Goal: Task Accomplishment & Management: Manage account settings

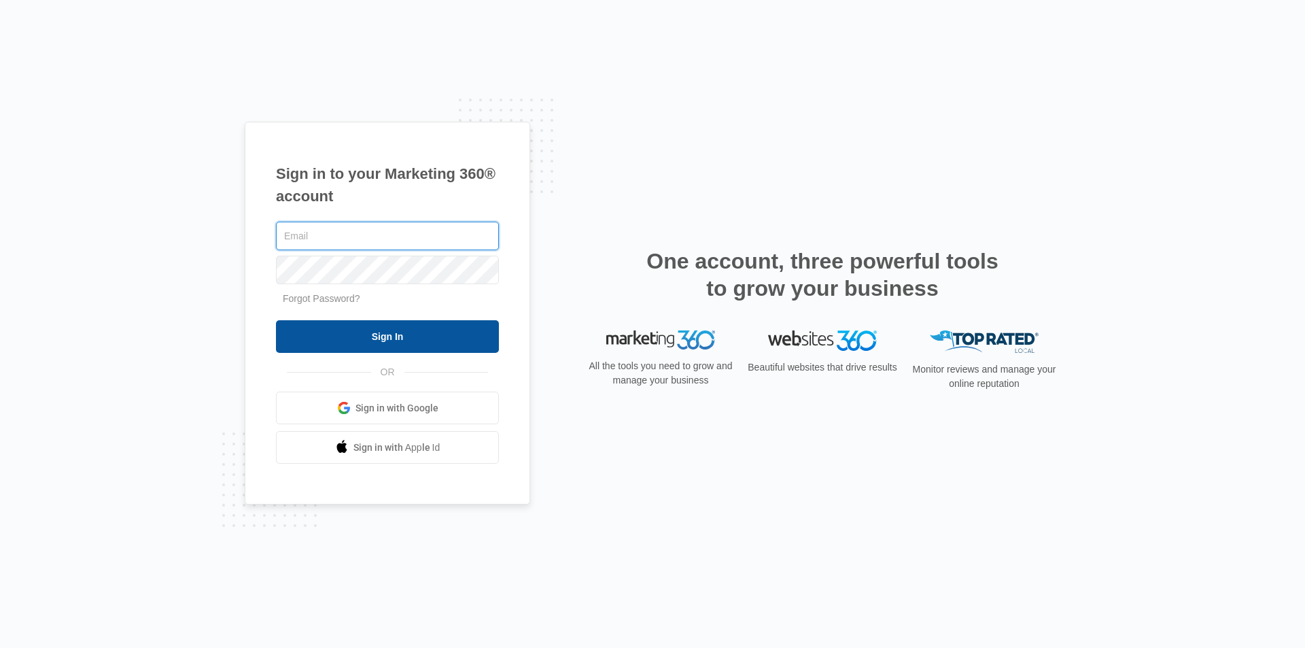
type input "[EMAIL_ADDRESS][DOMAIN_NAME]"
click at [370, 346] on input "Sign In" at bounding box center [387, 336] width 223 height 33
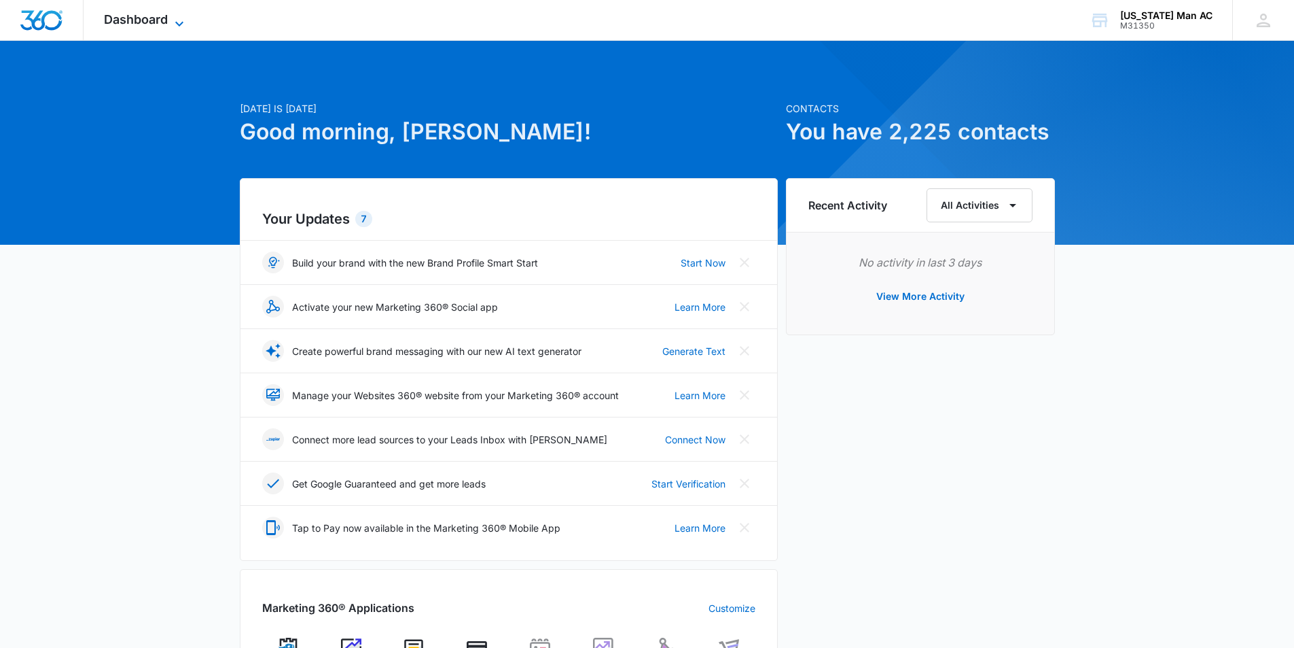
click at [167, 21] on span "Dashboard" at bounding box center [136, 19] width 64 height 14
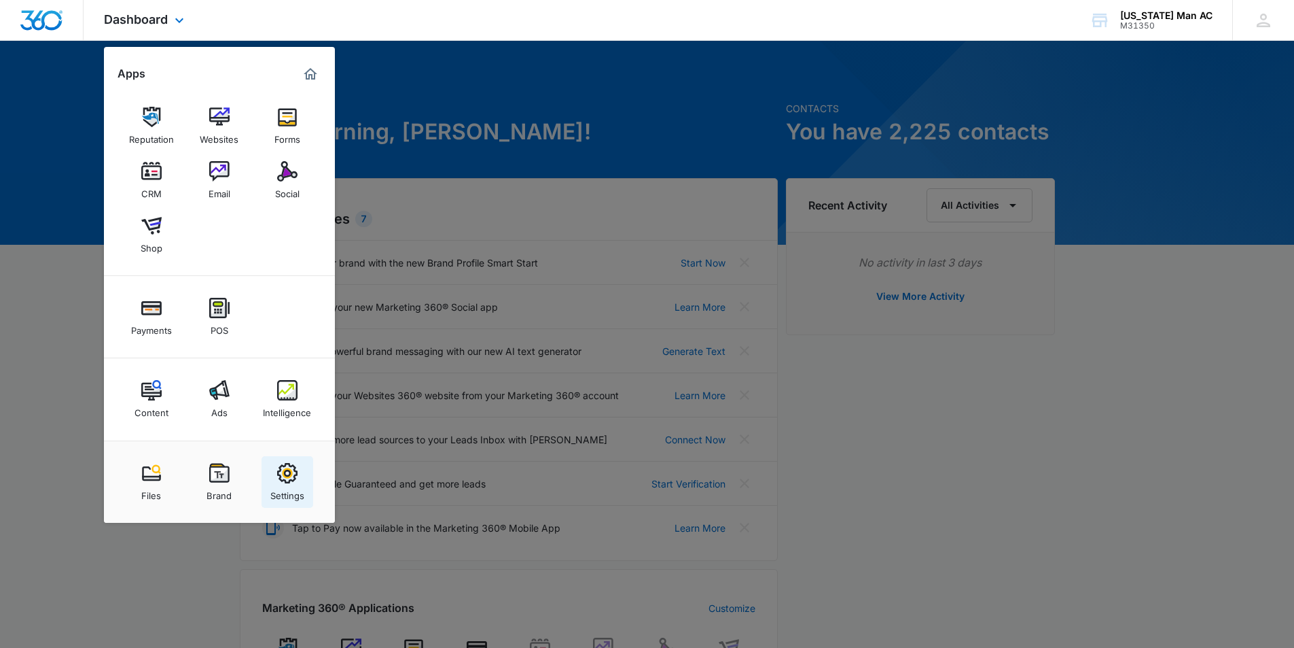
click at [290, 478] on img at bounding box center [287, 473] width 20 height 20
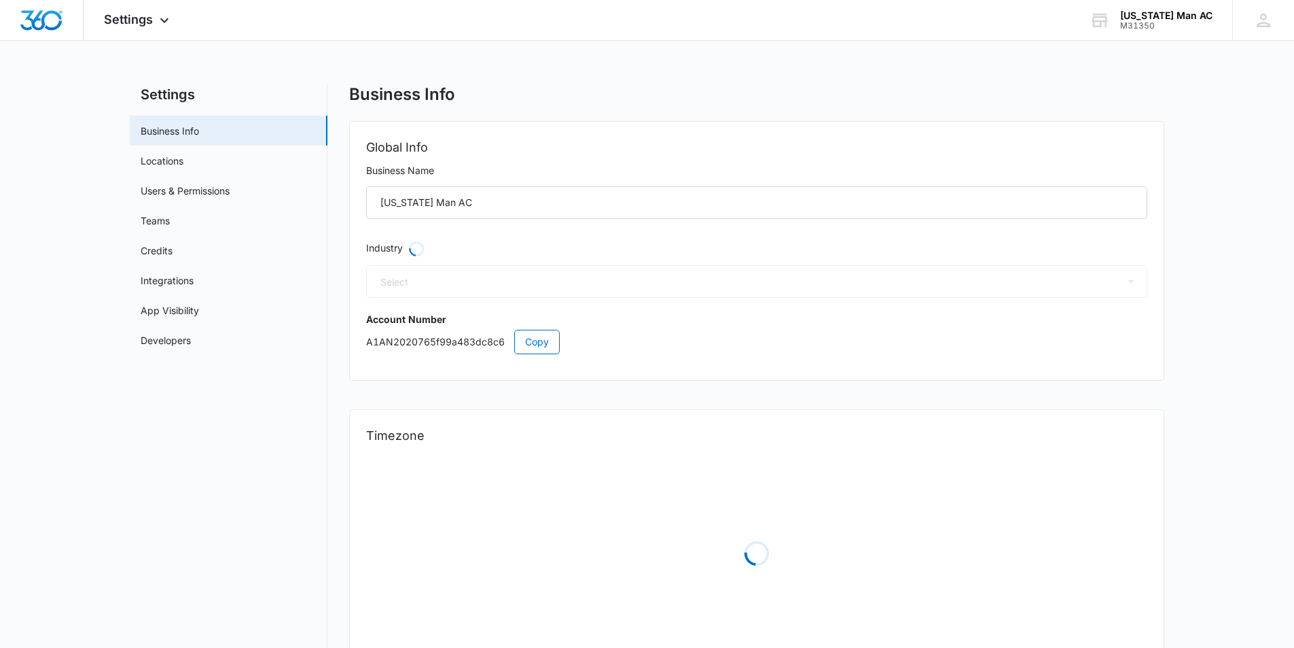
select select "3"
select select "US"
select select "America/New_York"
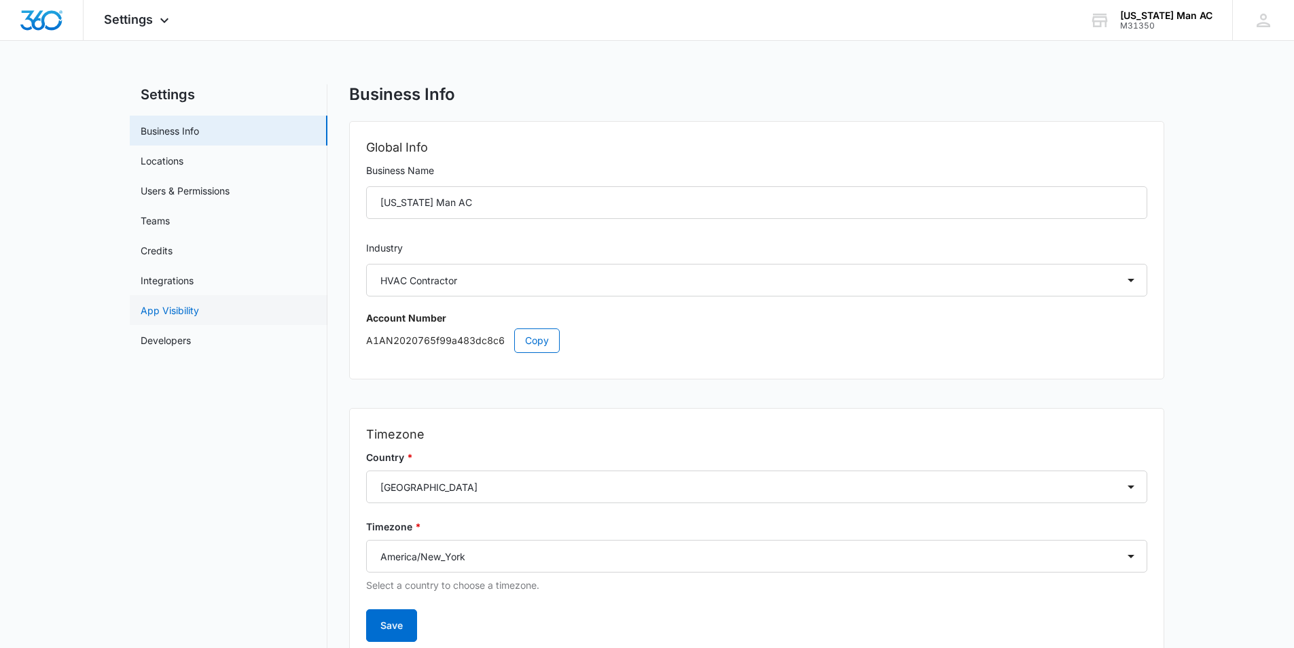
click at [173, 304] on link "App Visibility" at bounding box center [170, 310] width 58 height 14
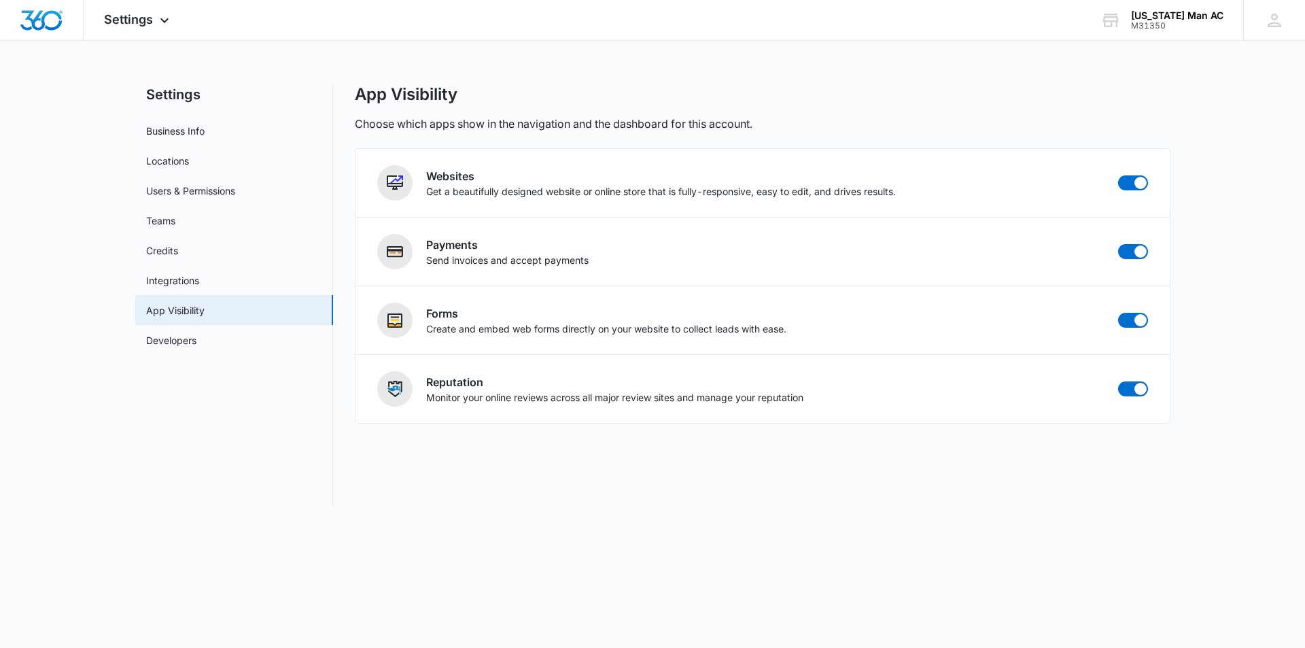
click at [24, 228] on main "Settings Business Info Locations Users & Permissions Teams Credits Integrations…" at bounding box center [652, 302] width 1305 height 437
click at [190, 130] on link "Business Info" at bounding box center [175, 131] width 58 height 14
select select "3"
select select "US"
select select "America/New_York"
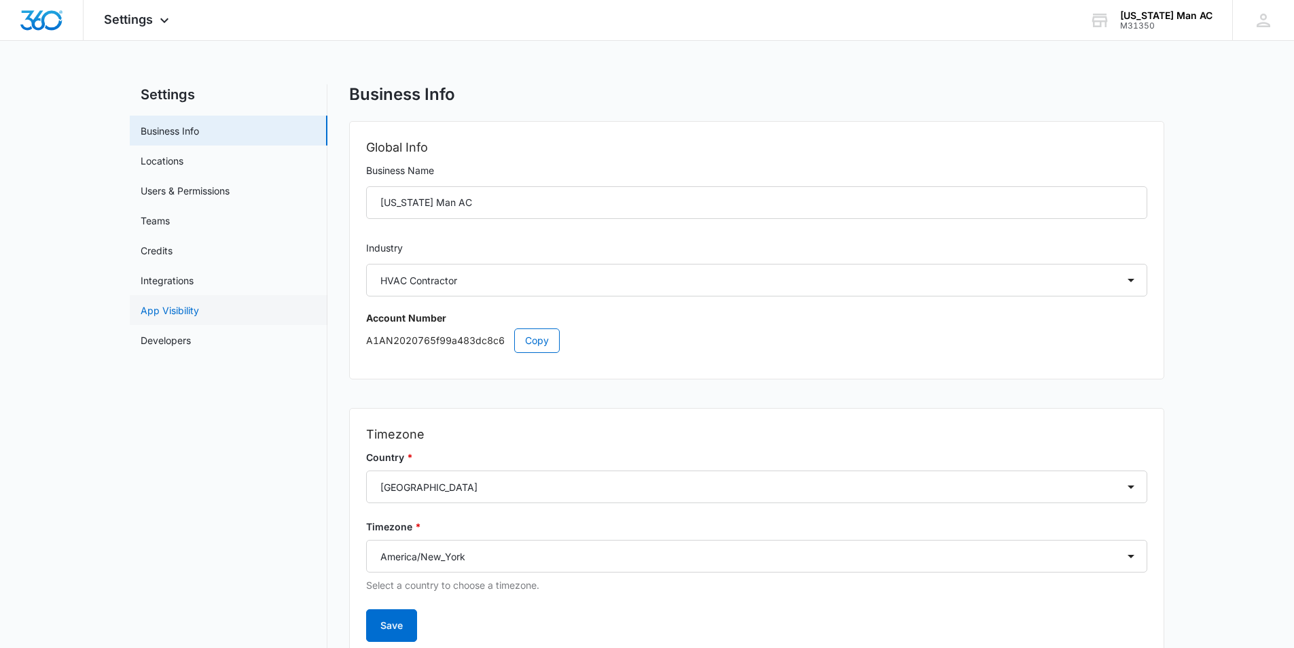
click at [190, 305] on link "App Visibility" at bounding box center [170, 310] width 58 height 14
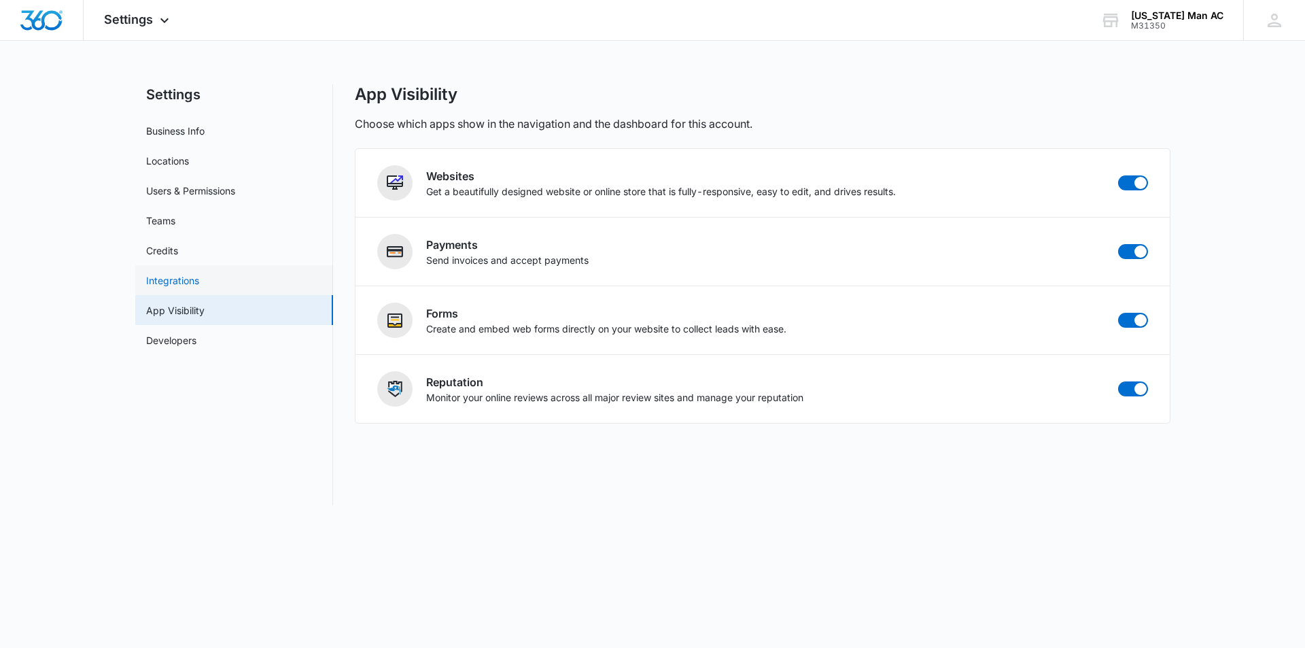
click at [184, 279] on link "Integrations" at bounding box center [172, 280] width 53 height 14
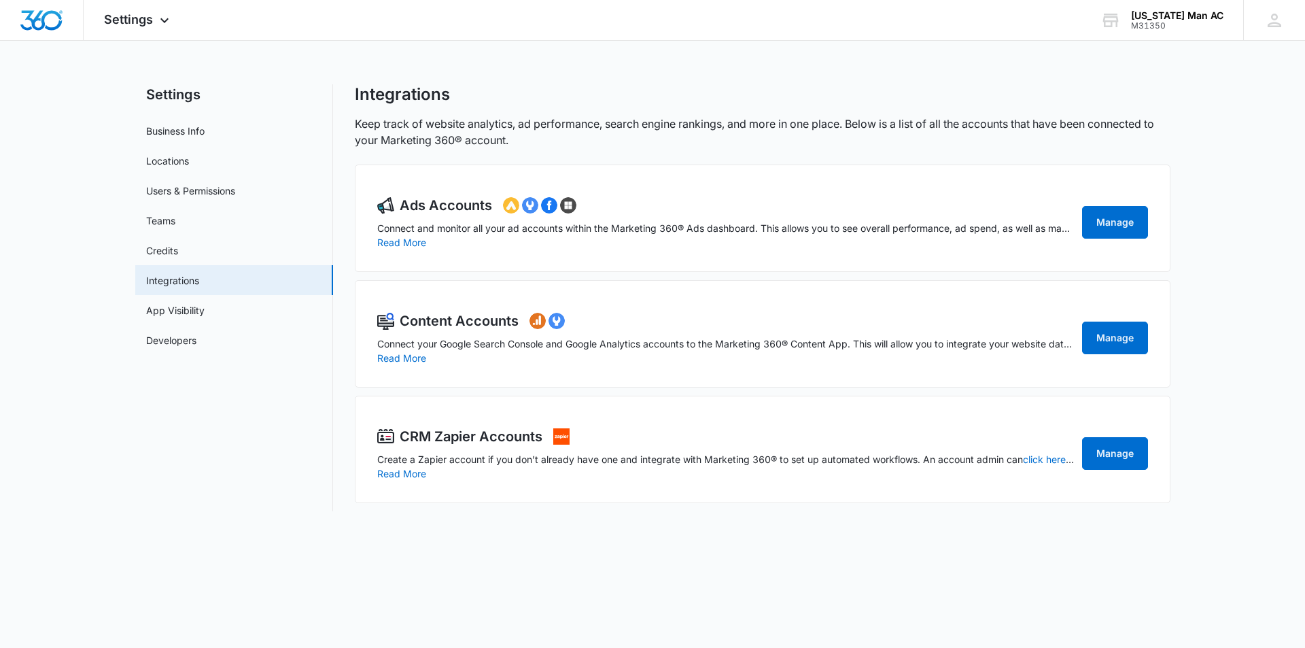
click at [252, 374] on nav "Settings Business Info Locations Users & Permissions Teams Credits Integrations…" at bounding box center [234, 297] width 198 height 427
click at [168, 312] on link "App Visibility" at bounding box center [175, 310] width 58 height 14
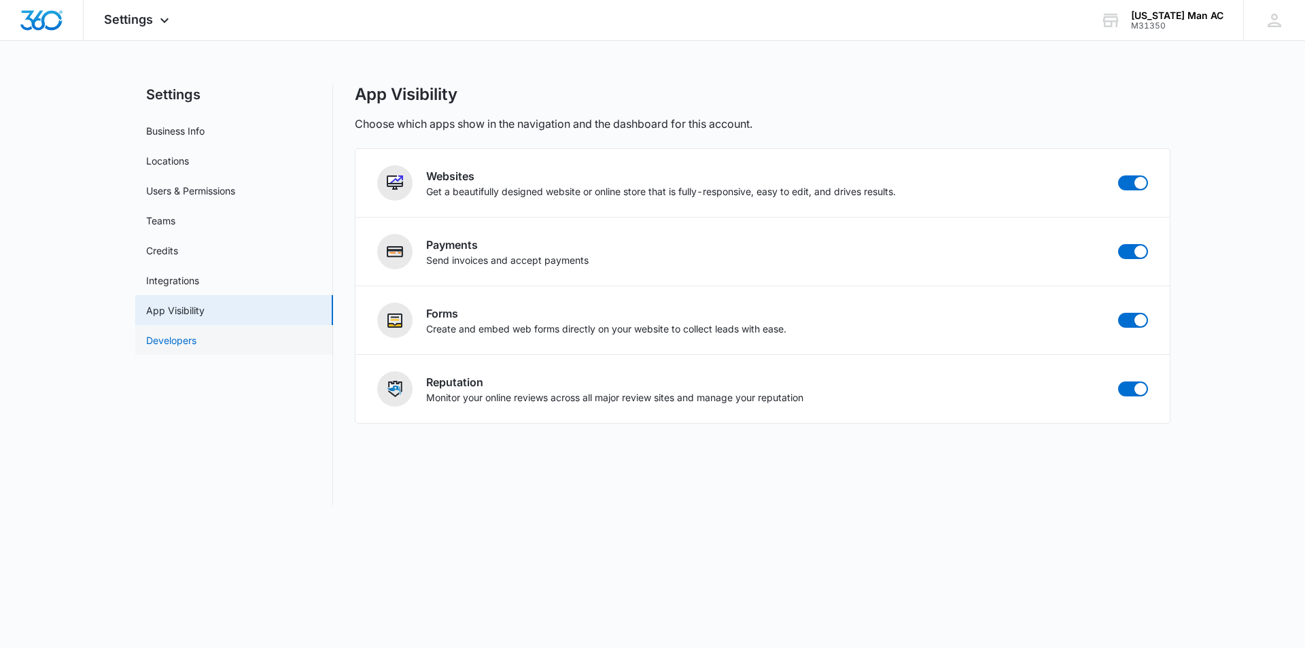
click at [166, 347] on link "Developers" at bounding box center [171, 340] width 50 height 14
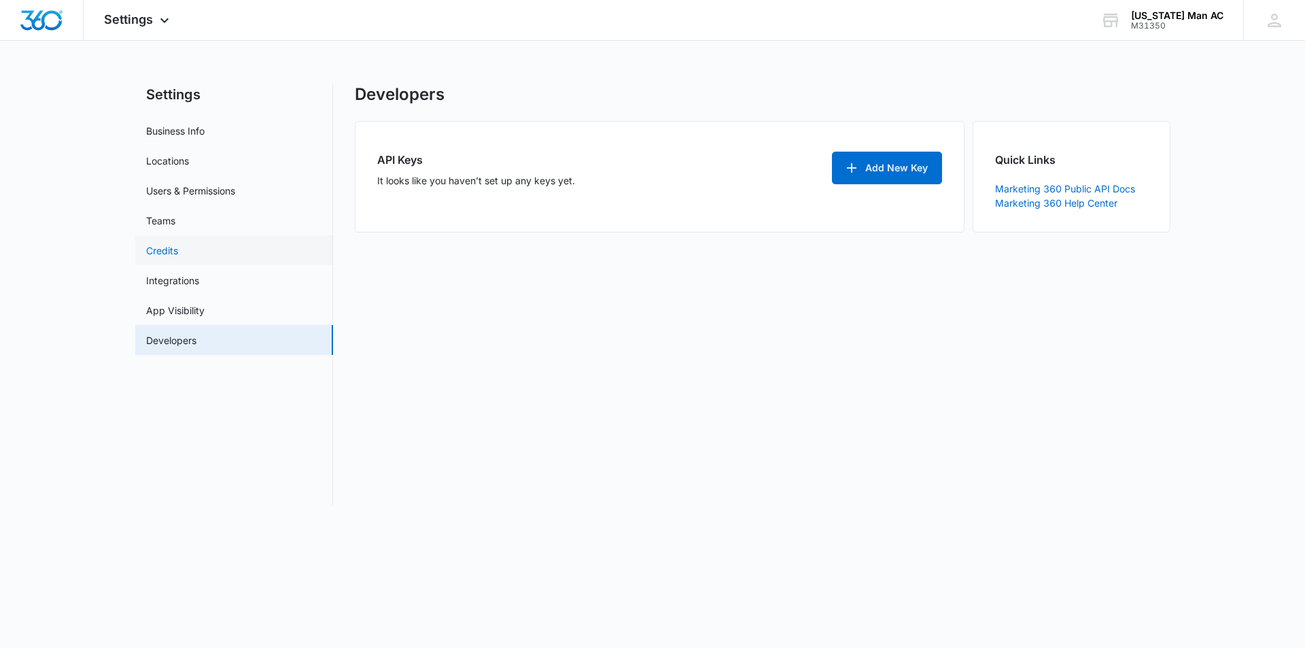
click at [178, 256] on link "Credits" at bounding box center [162, 250] width 32 height 14
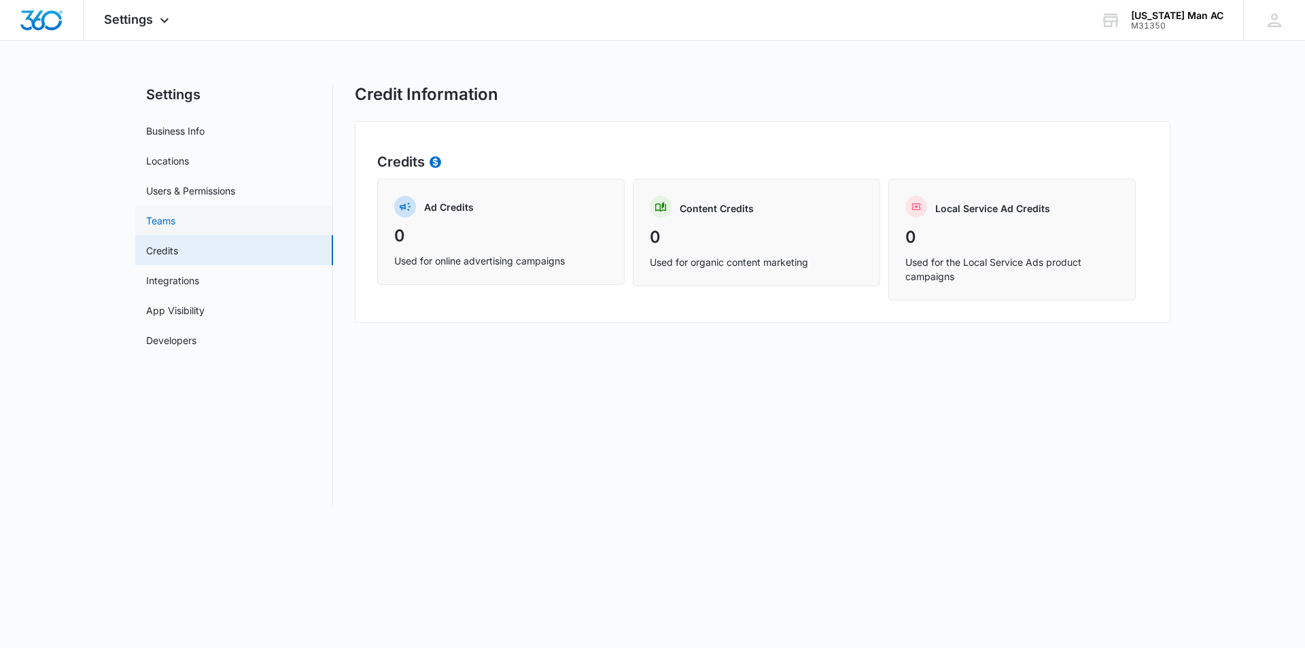
click at [156, 216] on link "Teams" at bounding box center [160, 220] width 29 height 14
click at [193, 183] on link "Users & Permissions" at bounding box center [190, 190] width 89 height 14
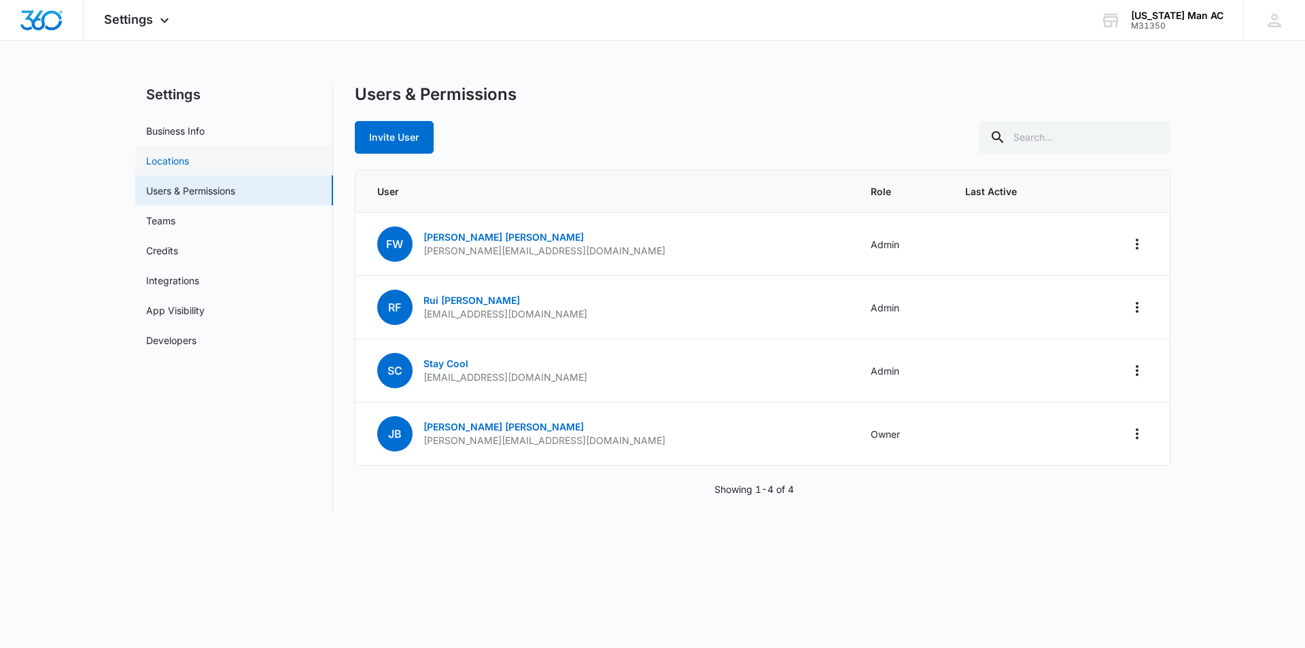
click at [174, 158] on link "Locations" at bounding box center [167, 161] width 43 height 14
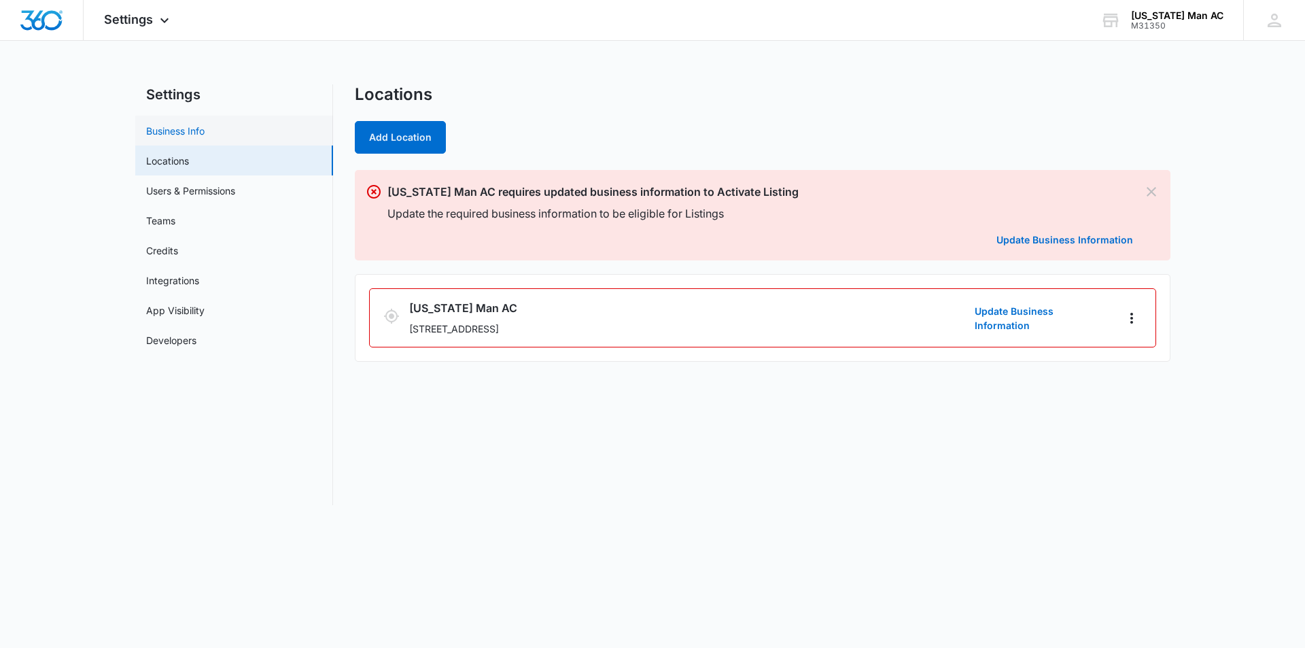
click at [175, 128] on link "Business Info" at bounding box center [175, 131] width 58 height 14
select select "3"
select select "US"
select select "America/New_York"
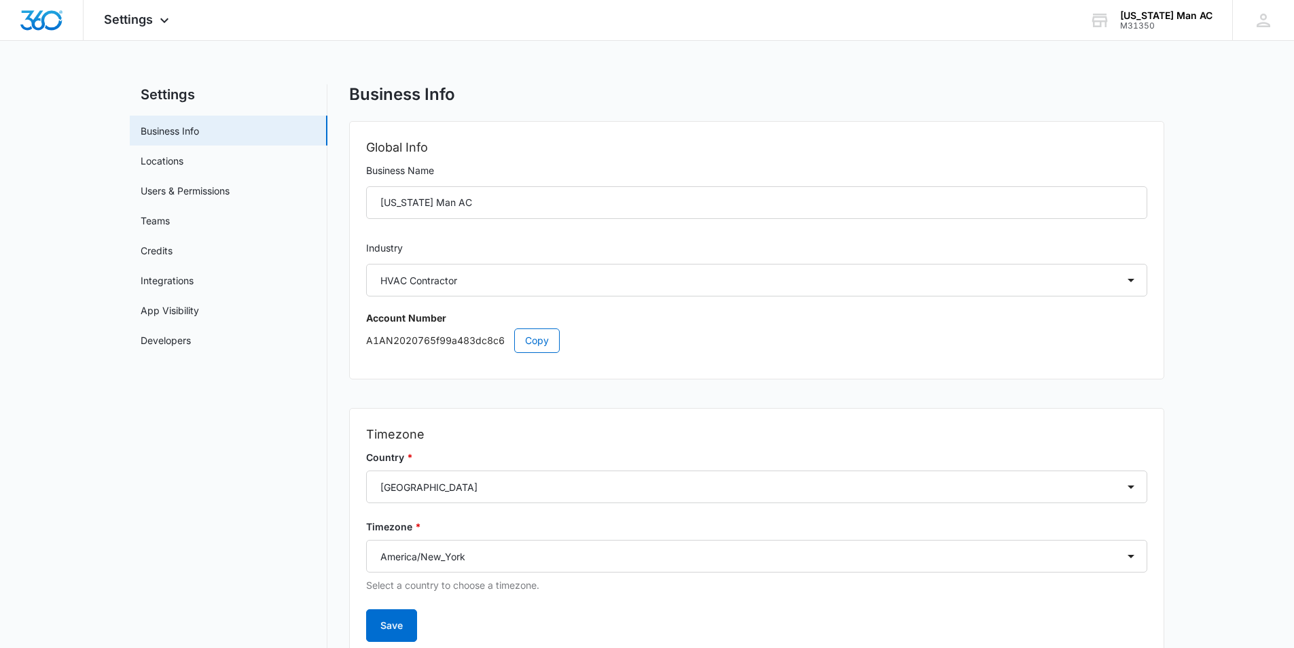
click at [67, 459] on main "Settings Business Info Locations Users & Permissions Teams Credits Integrations…" at bounding box center [647, 393] width 1294 height 619
click at [247, 419] on nav "Settings Business Info Locations Users & Permissions Teams Credits Integrations…" at bounding box center [229, 385] width 198 height 603
click at [267, 459] on nav "Settings Business Info Locations Users & Permissions Teams Credits Integrations…" at bounding box center [229, 385] width 198 height 603
click at [198, 431] on nav "Settings Business Info Locations Users & Permissions Teams Credits Integrations…" at bounding box center [229, 385] width 198 height 603
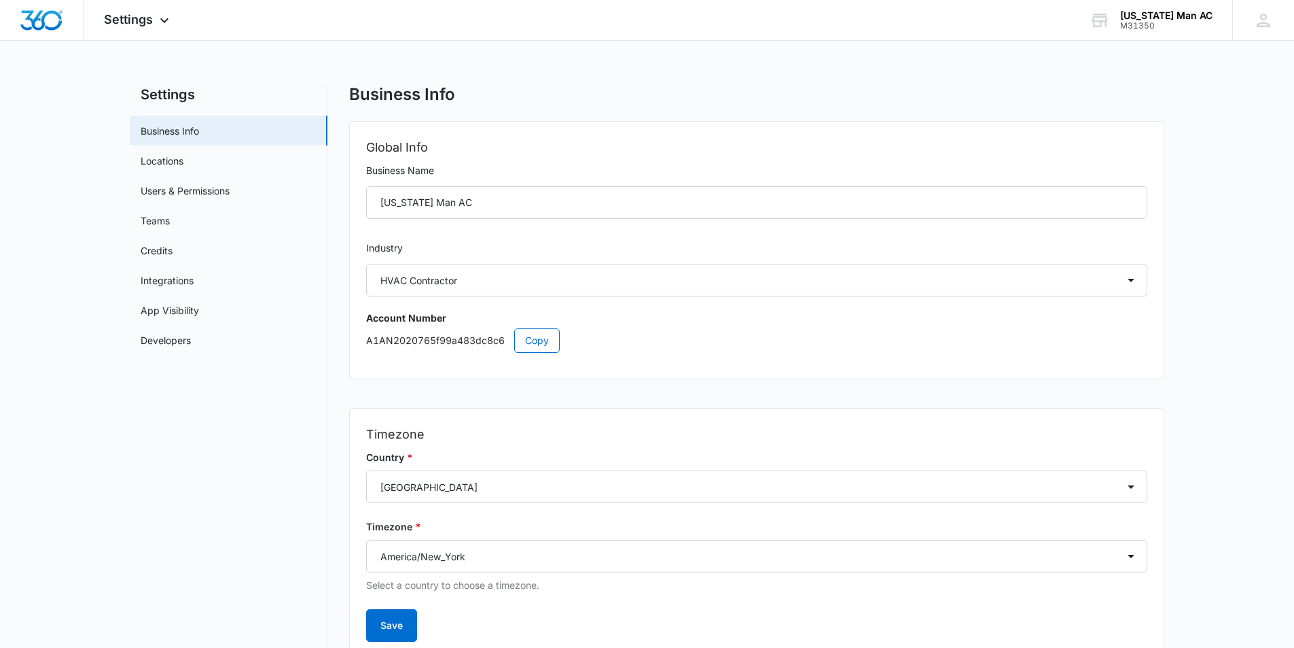
click at [218, 486] on nav "Settings Business Info Locations Users & Permissions Teams Credits Integrations…" at bounding box center [229, 385] width 198 height 603
click at [213, 482] on nav "Settings Business Info Locations Users & Permissions Teams Credits Integrations…" at bounding box center [229, 385] width 198 height 603
click at [245, 414] on nav "Settings Business Info Locations Users & Permissions Teams Credits Integrations…" at bounding box center [229, 385] width 198 height 603
click at [172, 168] on link "Locations" at bounding box center [162, 161] width 43 height 14
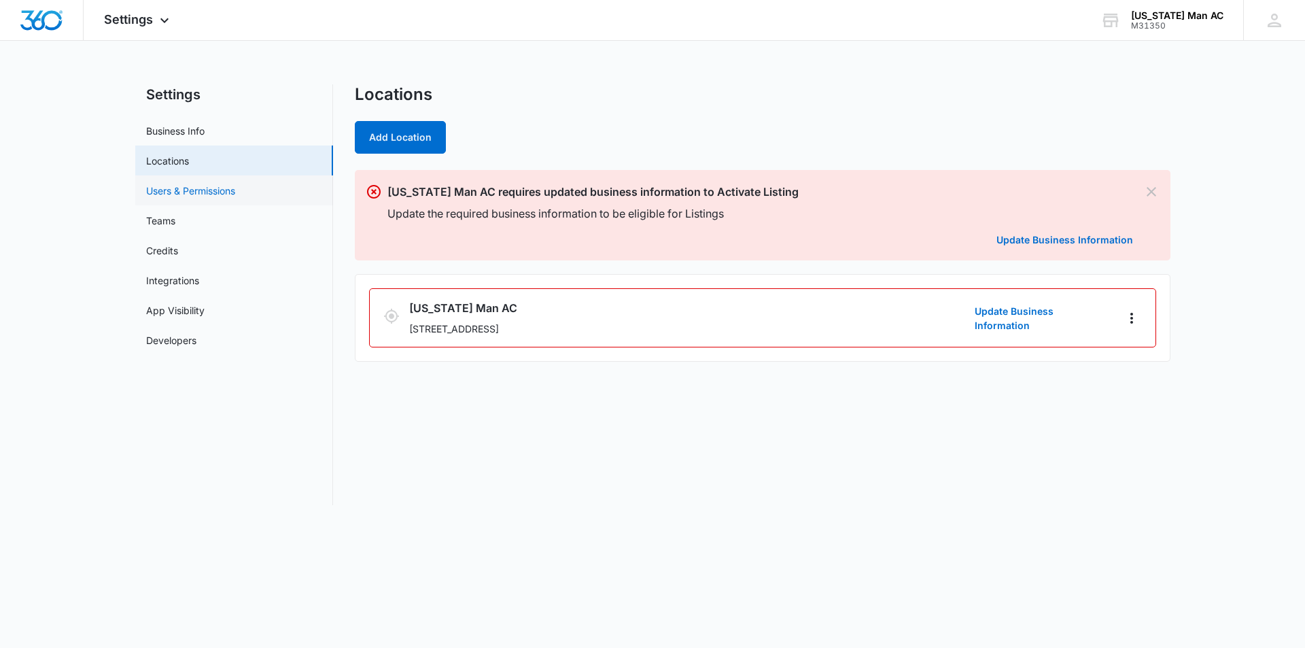
click at [176, 190] on link "Users & Permissions" at bounding box center [190, 190] width 89 height 14
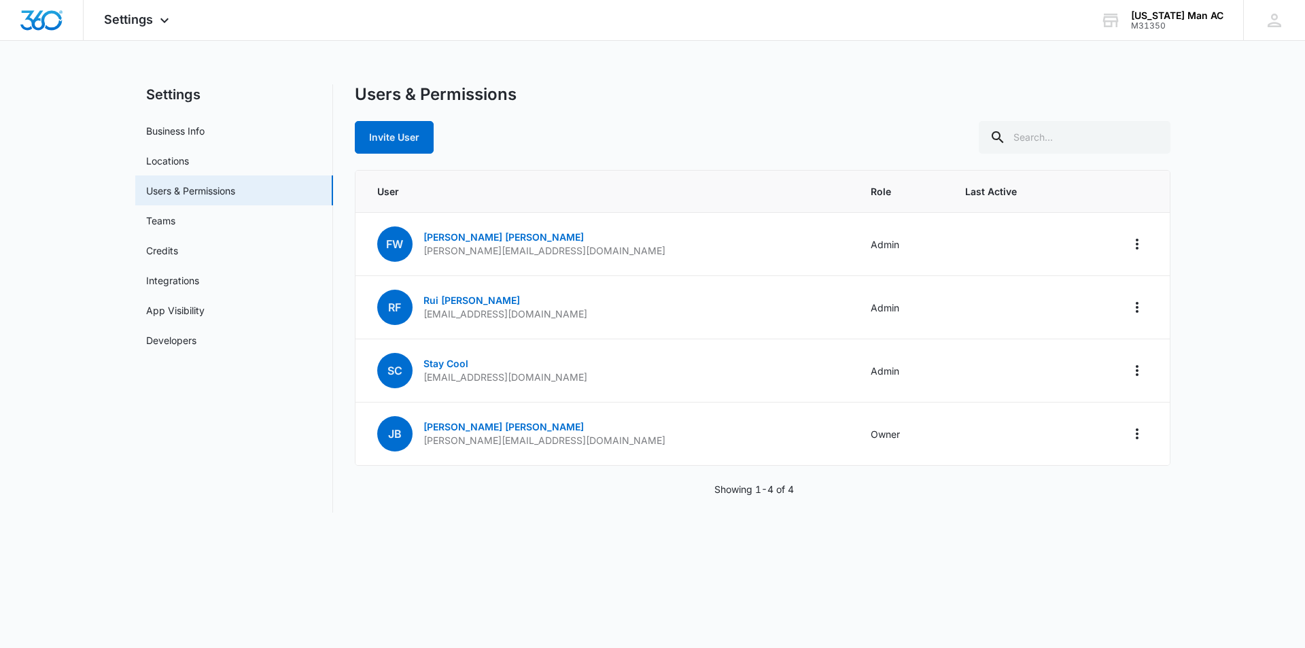
click at [204, 453] on nav "Settings Business Info Locations Users & Permissions Teams Credits Integrations…" at bounding box center [234, 298] width 198 height 428
click at [168, 347] on link "Developers" at bounding box center [171, 340] width 50 height 14
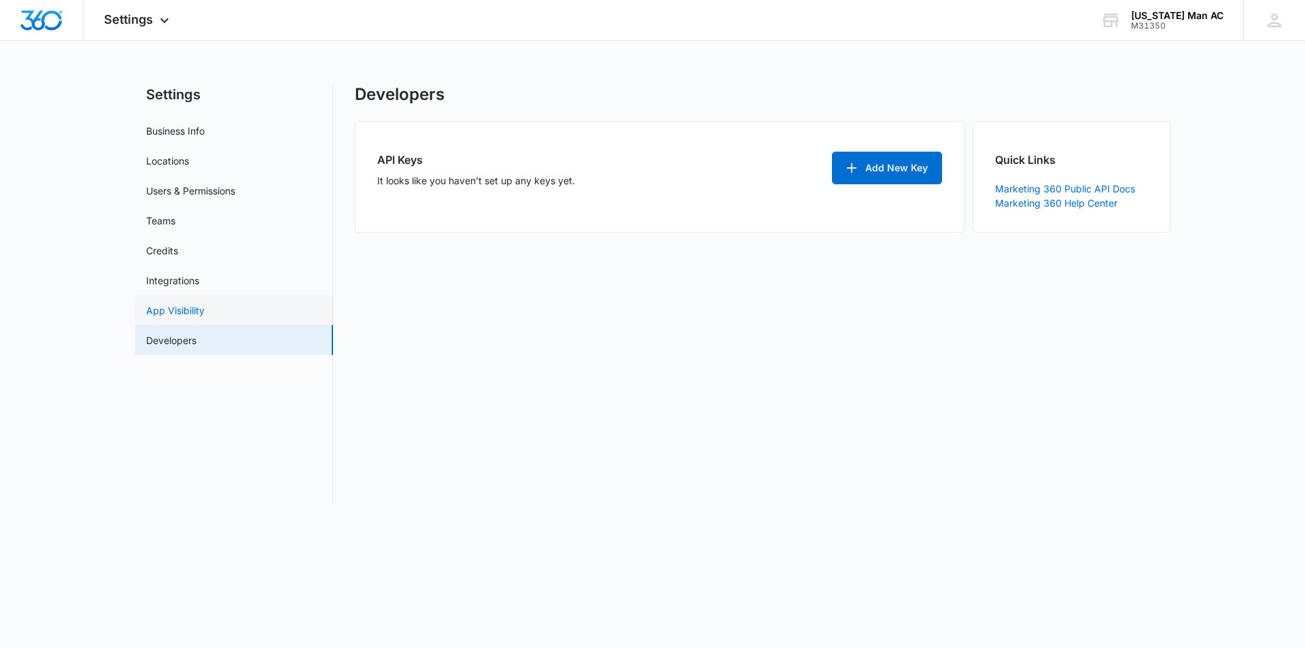
click at [174, 317] on link "App Visibility" at bounding box center [175, 310] width 58 height 14
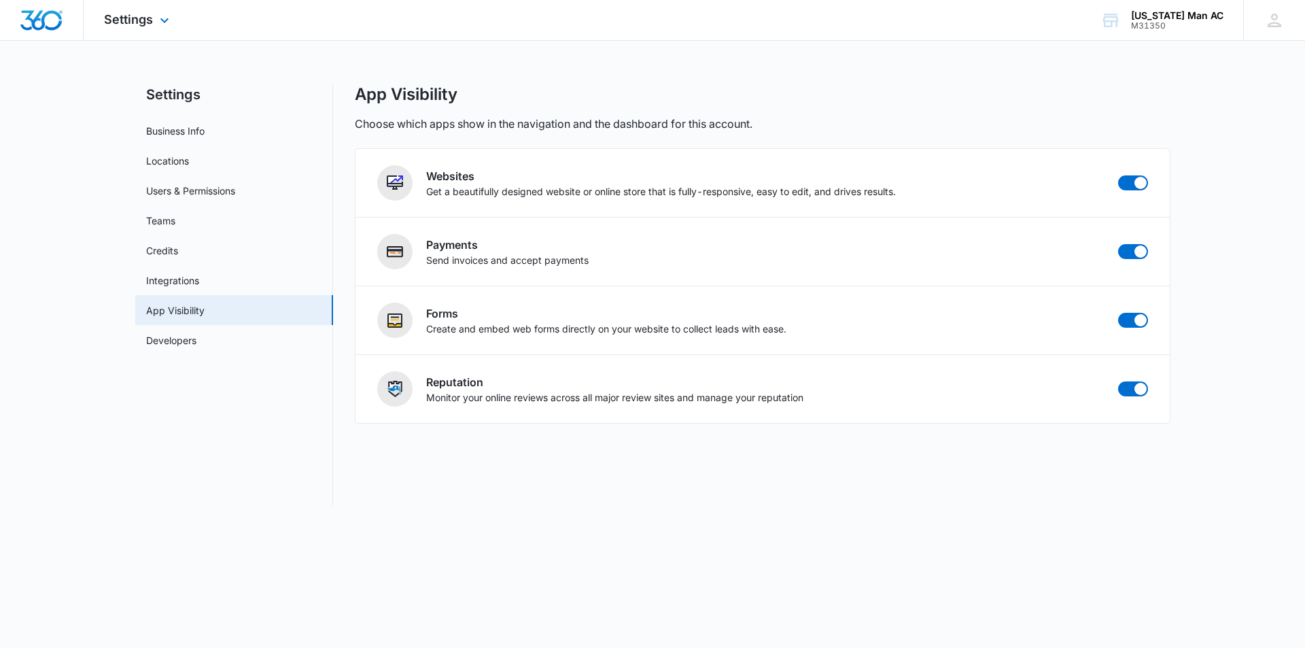
click at [36, 14] on img "Dashboard" at bounding box center [41, 20] width 43 height 20
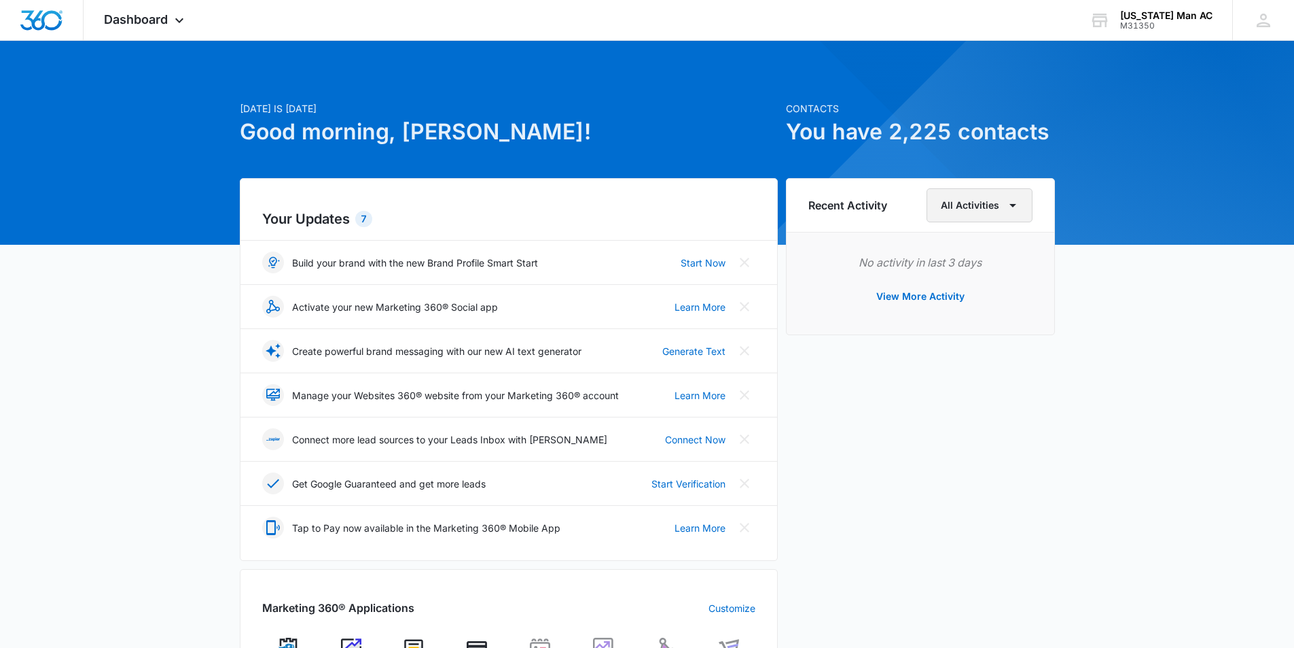
click at [1010, 205] on icon "button" at bounding box center [1013, 205] width 16 height 16
click at [1020, 205] on icon "button" at bounding box center [1013, 205] width 16 height 16
click at [923, 521] on div "Recent Activity All Activities All Activities Account Billing Core CRM Payments…" at bounding box center [920, 567] width 269 height 779
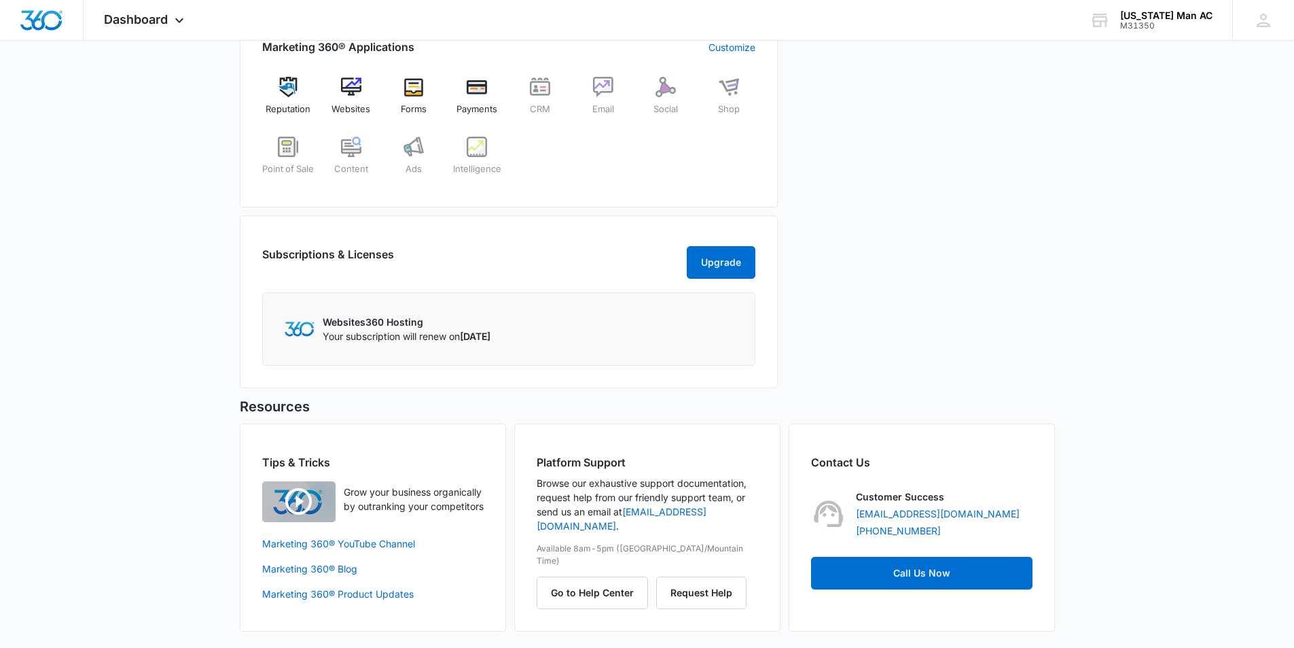
scroll to position [574, 0]
click at [1131, 219] on div "Today is Friday, October 10th Good morning, Rui! Contacts You have 2,225 contac…" at bounding box center [647, 72] width 1294 height 1150
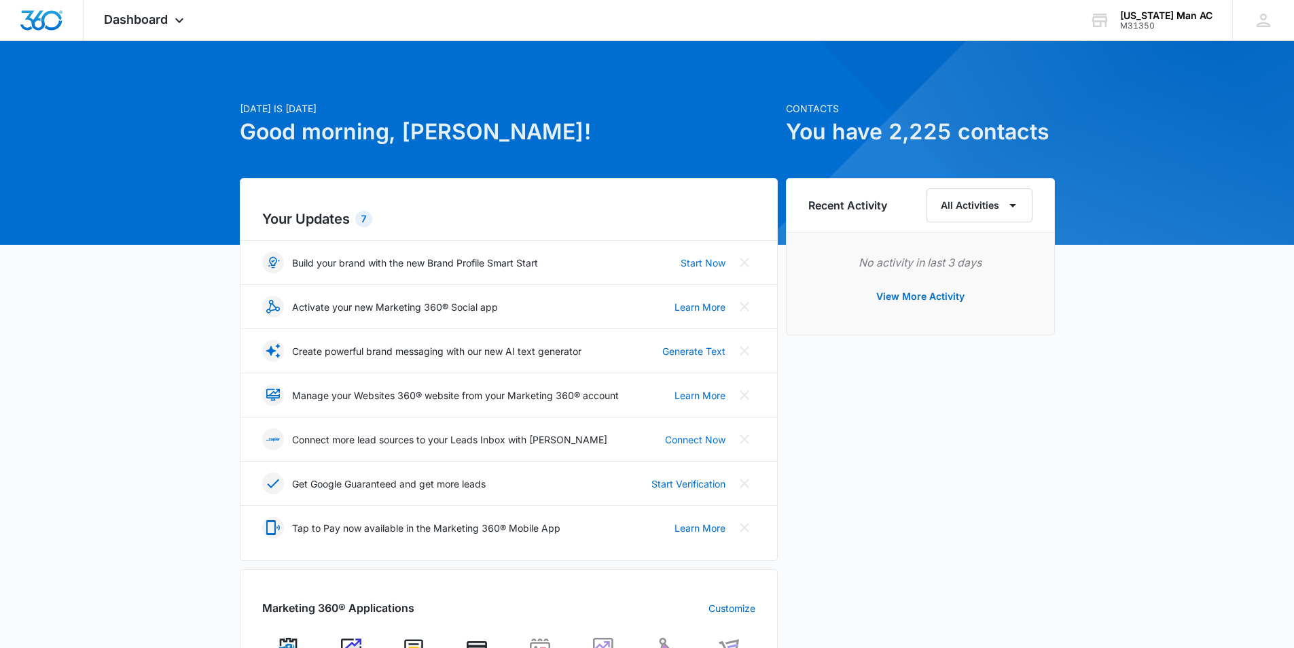
click at [373, 307] on p "Activate your new Marketing 360® Social app" at bounding box center [395, 307] width 206 height 14
click at [593, 312] on div "Activate your new Marketing 360® Social app Learn More" at bounding box center [508, 307] width 493 height 22
click at [582, 531] on div "Tap to Pay now available in the Marketing 360® Mobile App Learn More" at bounding box center [508, 527] width 493 height 22
click at [416, 306] on p "Activate your new Marketing 360® Social app" at bounding box center [395, 307] width 206 height 14
click at [694, 302] on link "Learn More" at bounding box center [700, 307] width 51 height 14
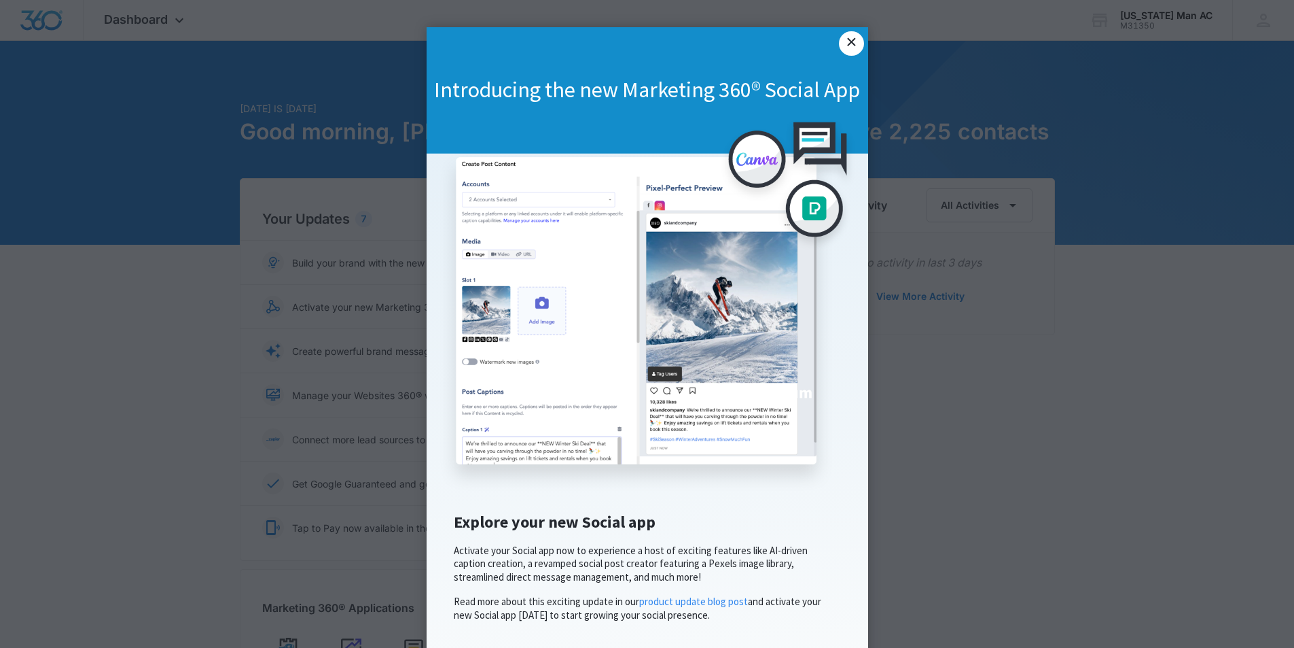
click at [844, 39] on link "×" at bounding box center [851, 43] width 24 height 24
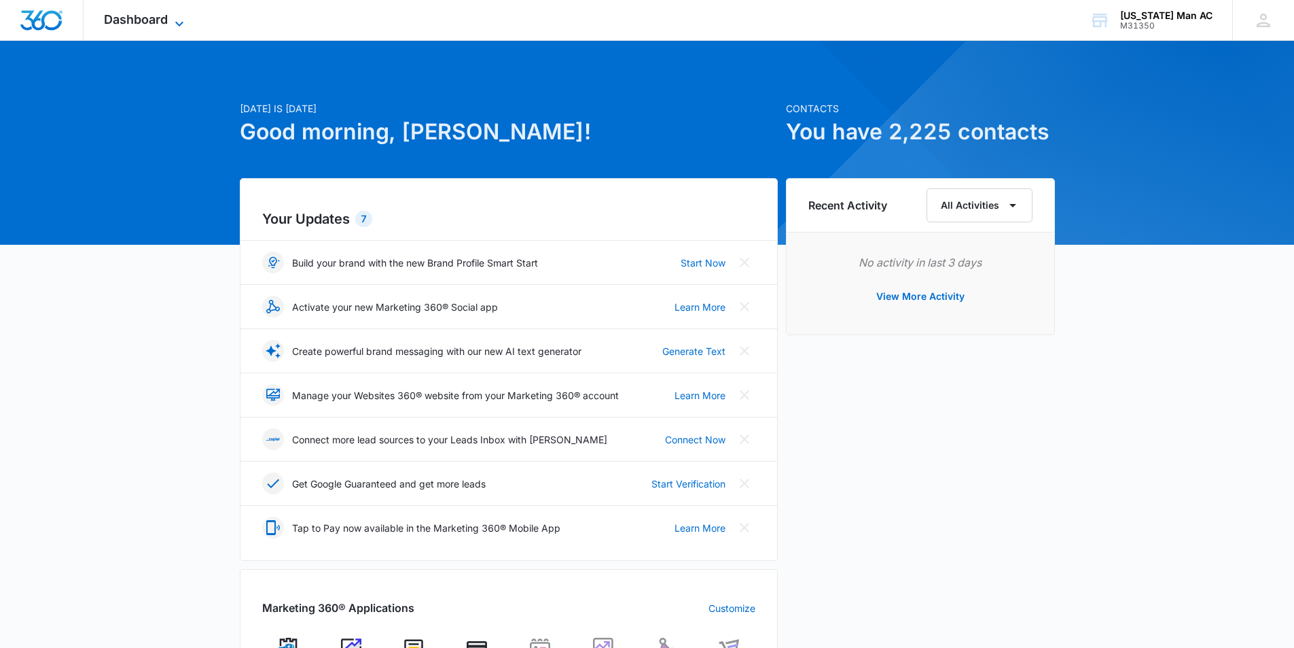
click at [149, 18] on span "Dashboard" at bounding box center [136, 19] width 64 height 14
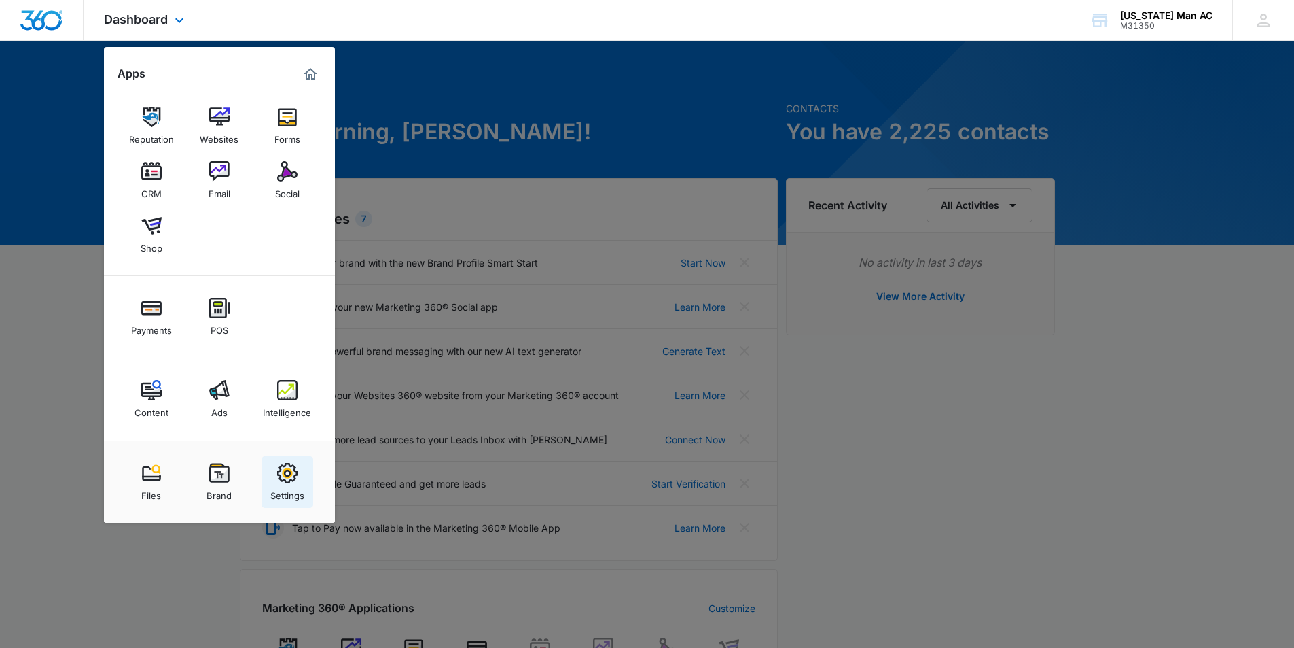
click at [289, 490] on div "Settings" at bounding box center [287, 492] width 34 height 18
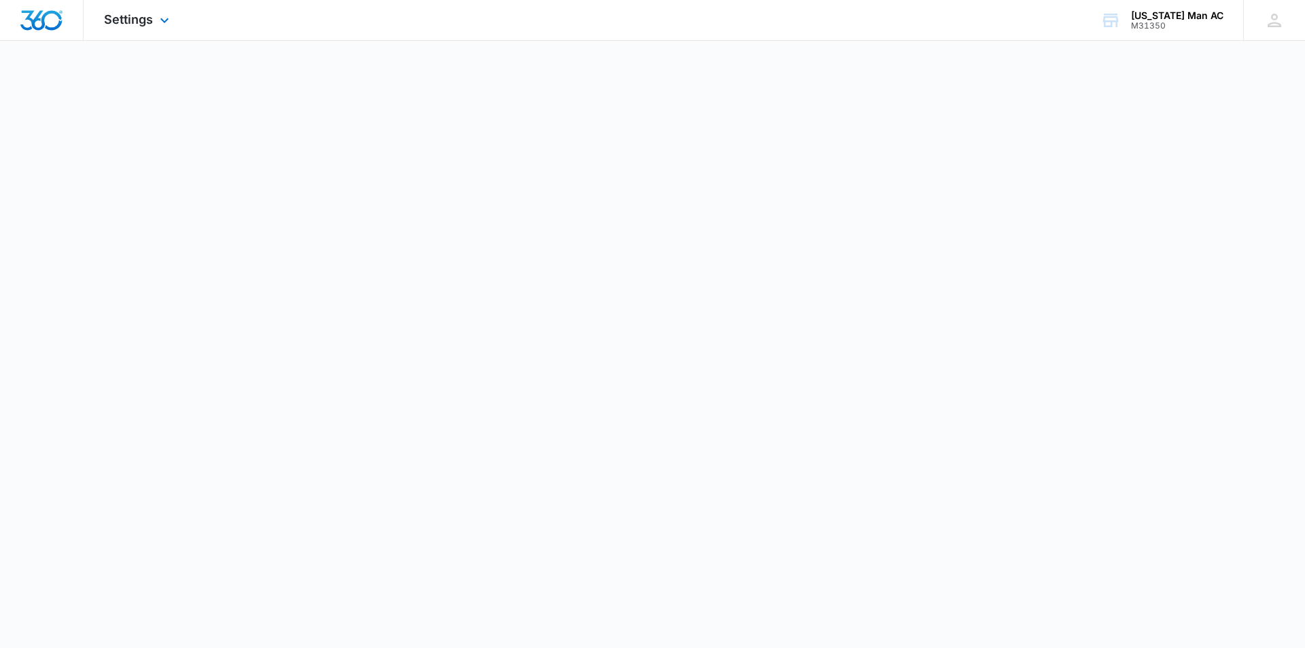
select select "3"
select select "US"
select select "America/New_York"
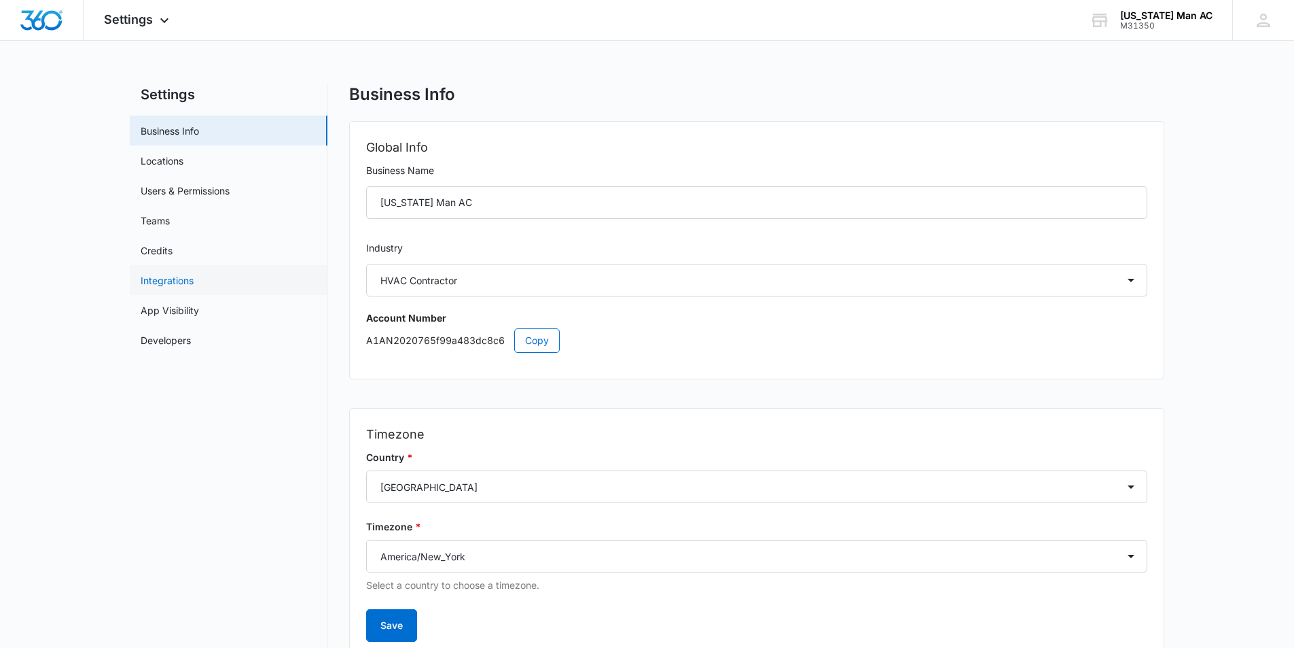
click at [183, 275] on link "Integrations" at bounding box center [167, 280] width 53 height 14
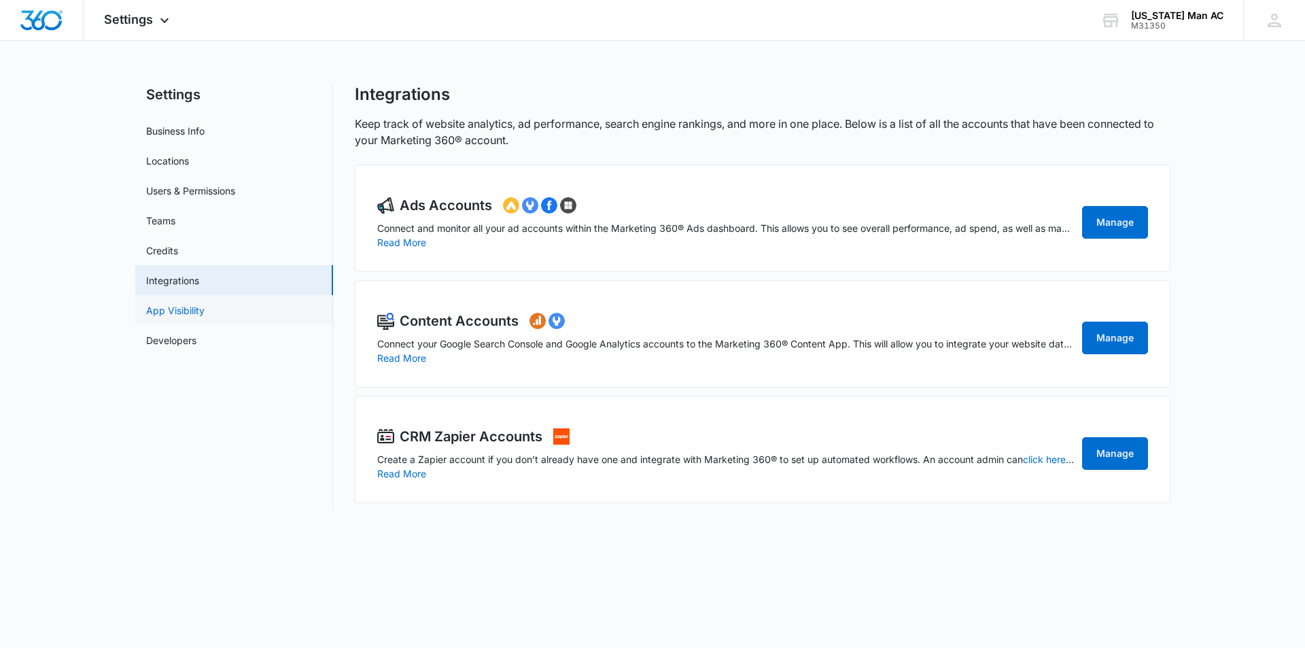
click at [165, 305] on link "App Visibility" at bounding box center [175, 310] width 58 height 14
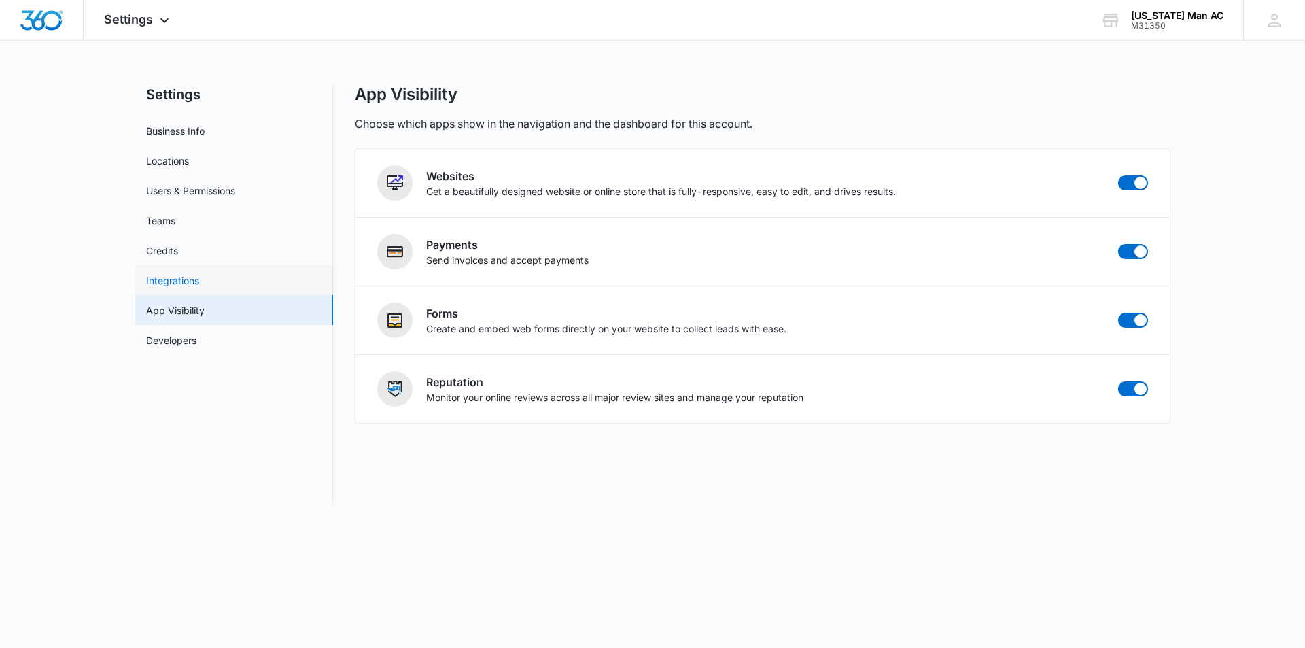
click at [182, 278] on link "Integrations" at bounding box center [172, 280] width 53 height 14
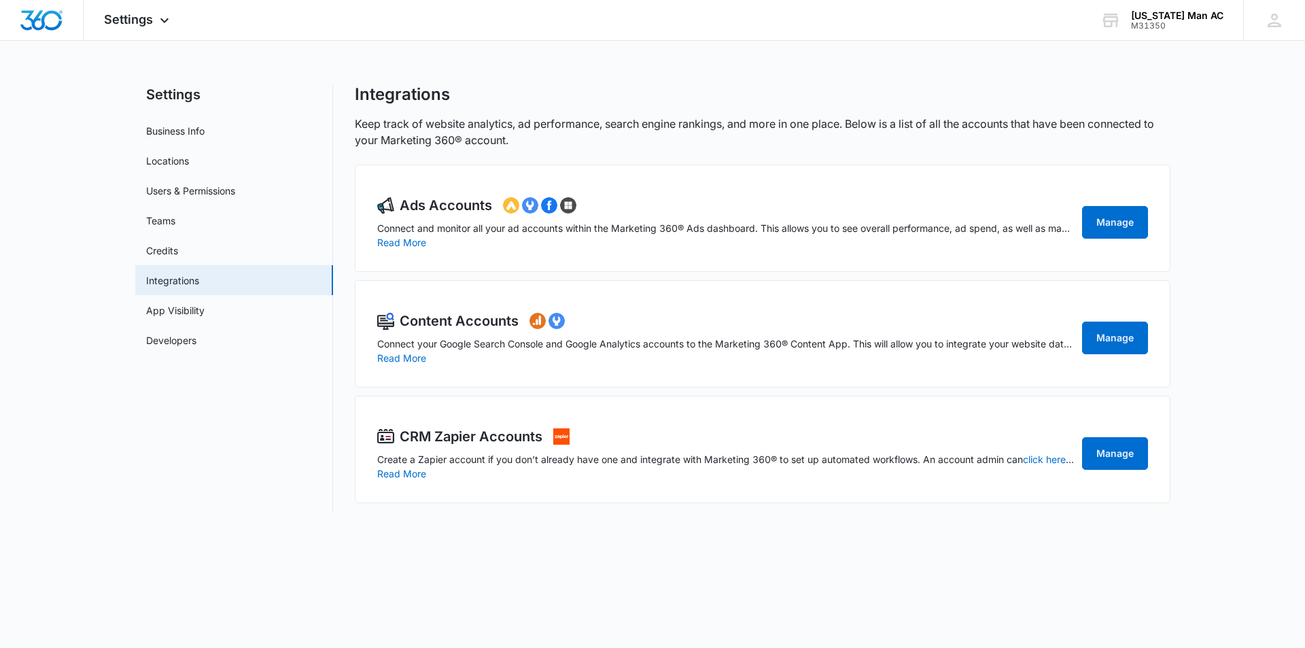
click at [1108, 321] on div "Content Accounts Connect your Google Search Console and Google Analytics accoun…" at bounding box center [762, 338] width 770 height 54
click at [1120, 344] on link "Manage" at bounding box center [1115, 337] width 66 height 33
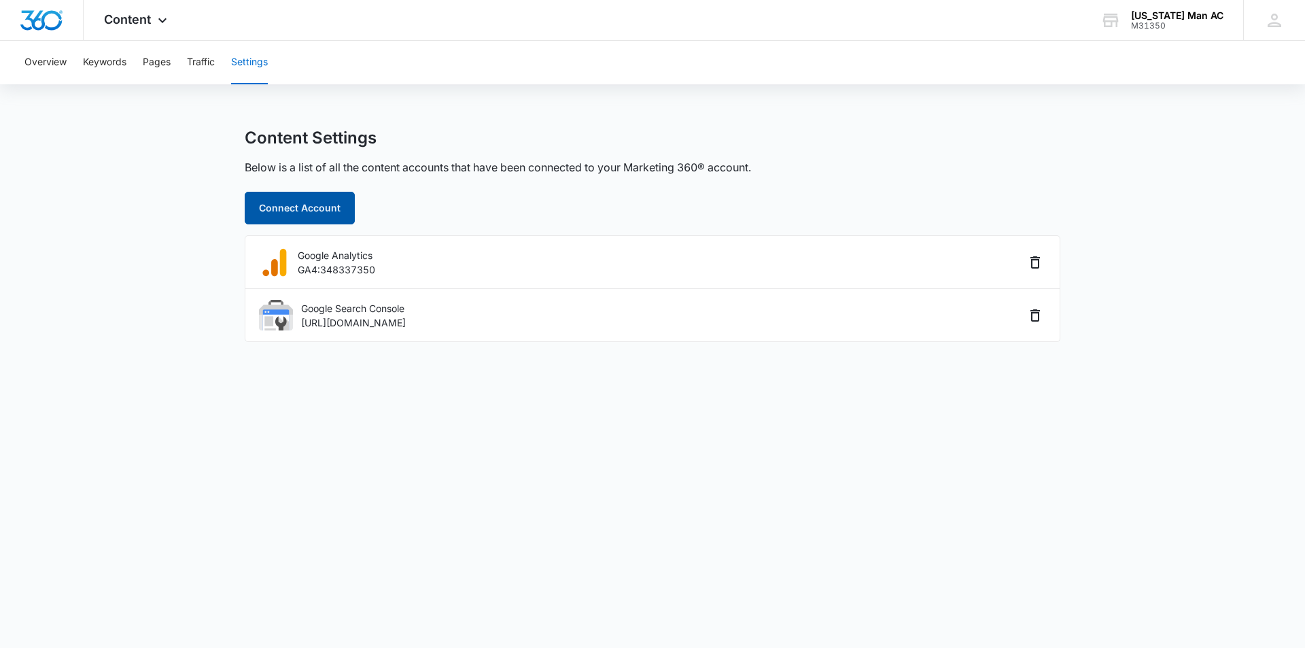
click at [330, 208] on button "Connect Account" at bounding box center [300, 208] width 110 height 33
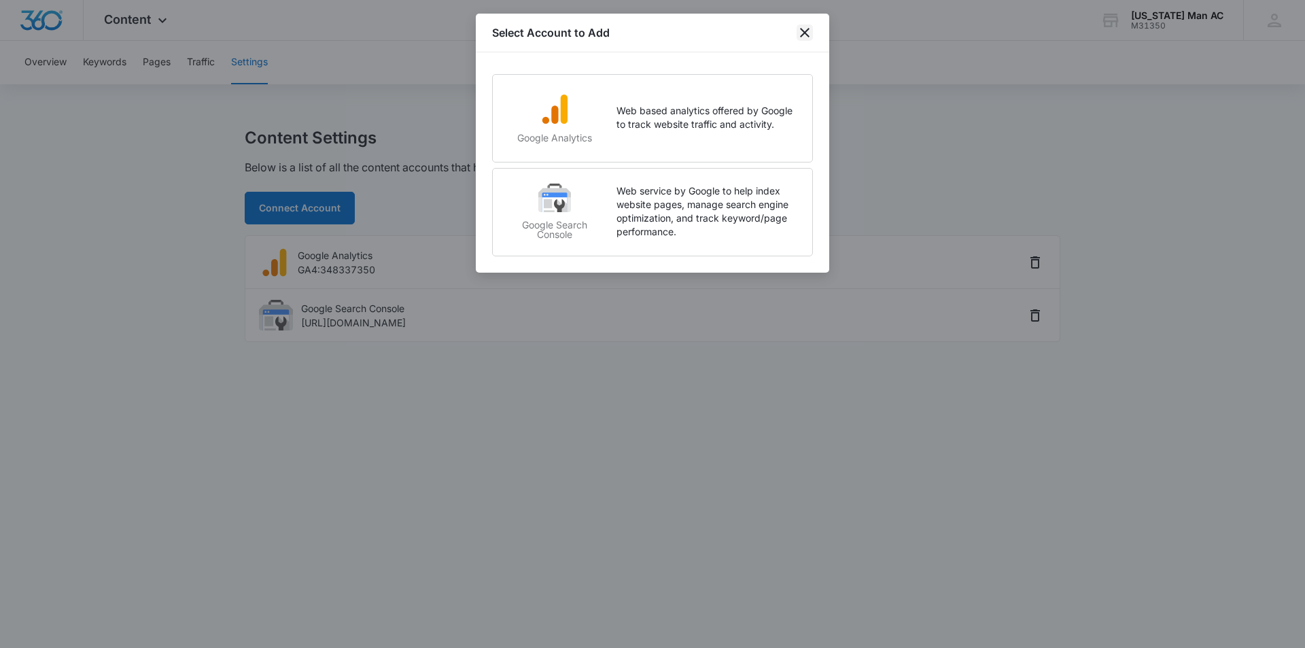
click at [807, 35] on icon "close" at bounding box center [805, 33] width 10 height 10
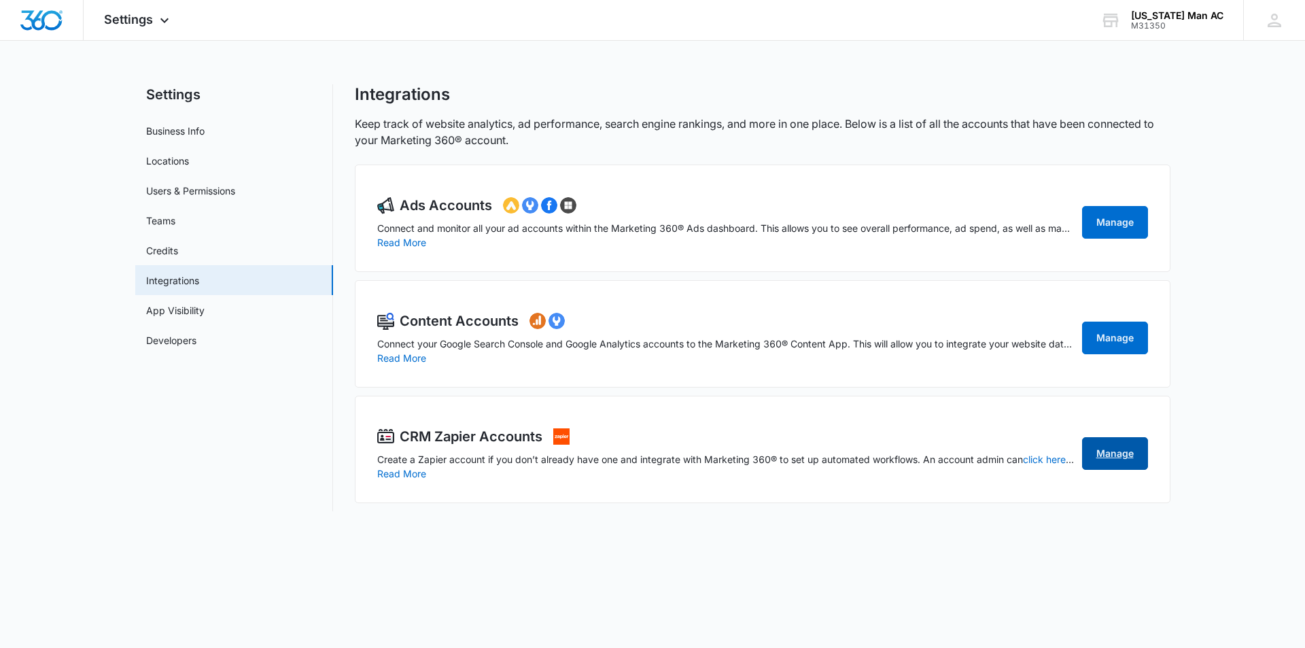
click at [1111, 453] on link "Manage" at bounding box center [1115, 453] width 66 height 33
click at [1112, 227] on link "Manage" at bounding box center [1115, 222] width 66 height 33
click at [177, 304] on link "App Visibility" at bounding box center [175, 310] width 58 height 14
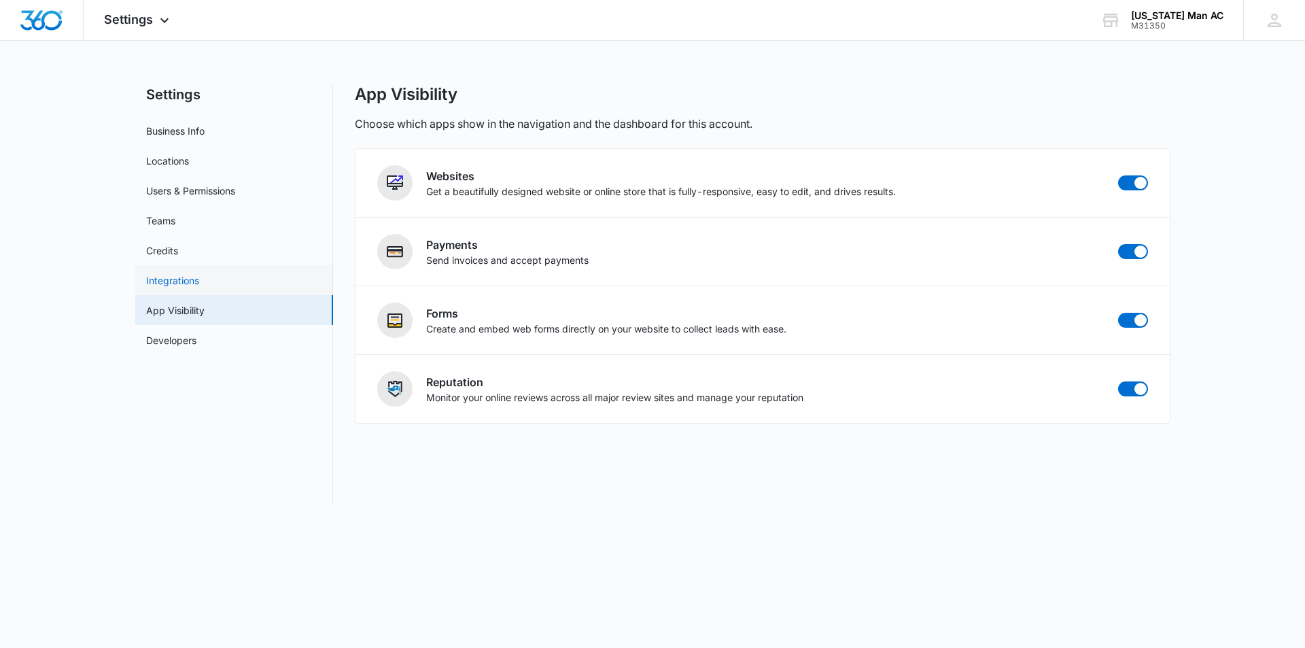
click at [158, 273] on link "Integrations" at bounding box center [172, 280] width 53 height 14
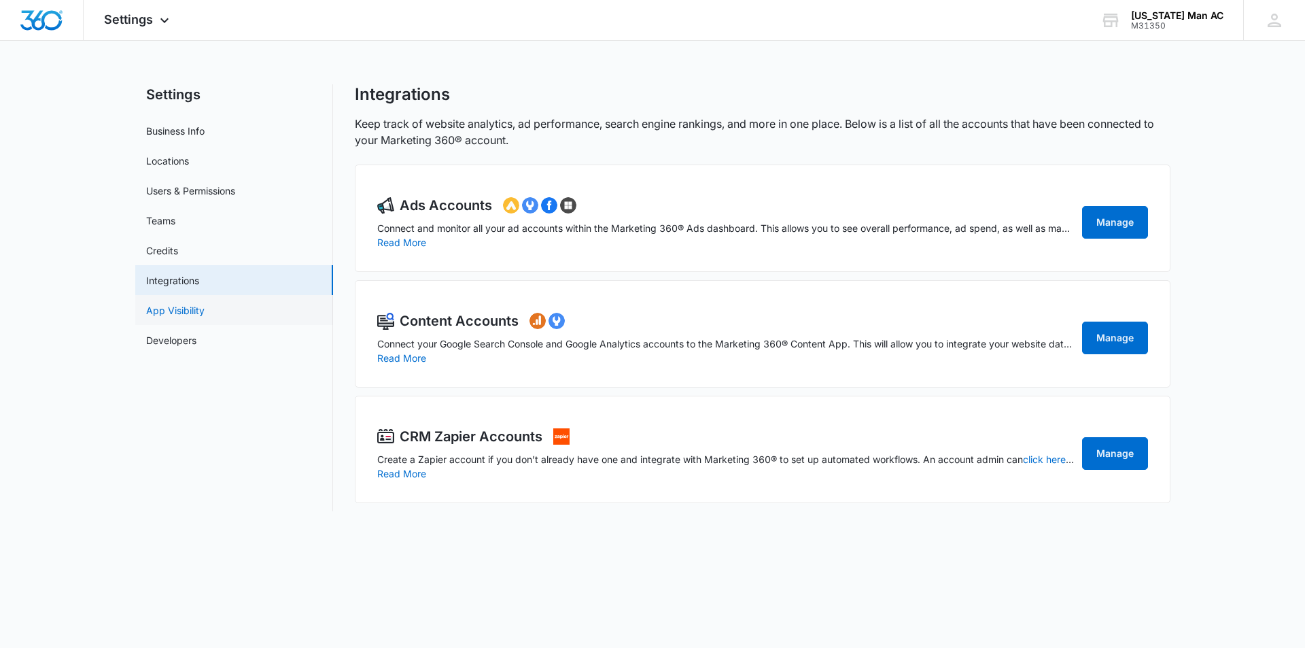
click at [183, 313] on link "App Visibility" at bounding box center [175, 310] width 58 height 14
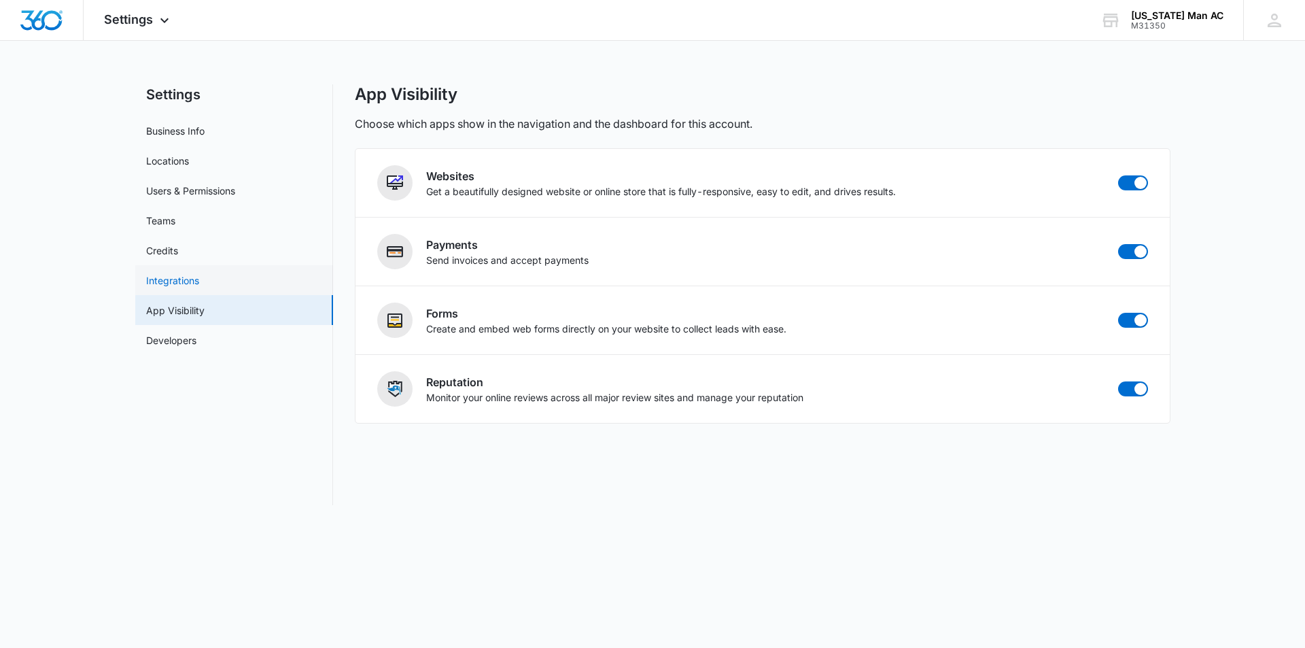
click at [183, 279] on link "Integrations" at bounding box center [172, 280] width 53 height 14
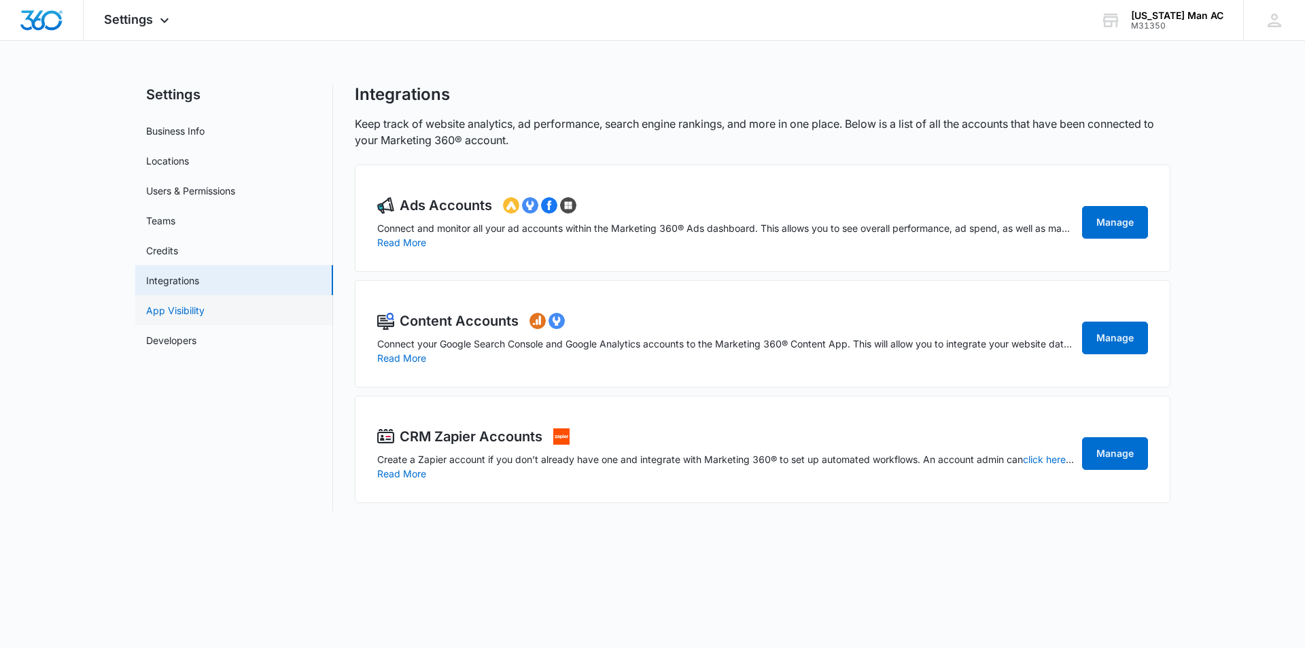
click at [190, 308] on link "App Visibility" at bounding box center [175, 310] width 58 height 14
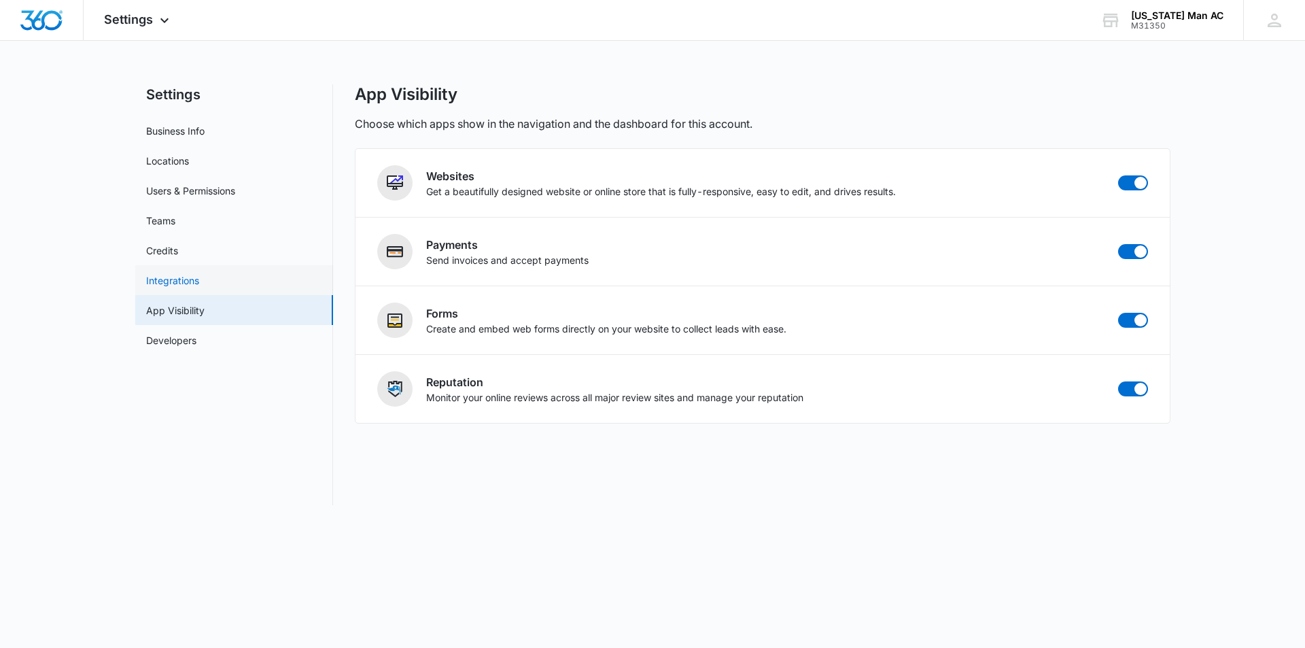
click at [191, 284] on link "Integrations" at bounding box center [172, 280] width 53 height 14
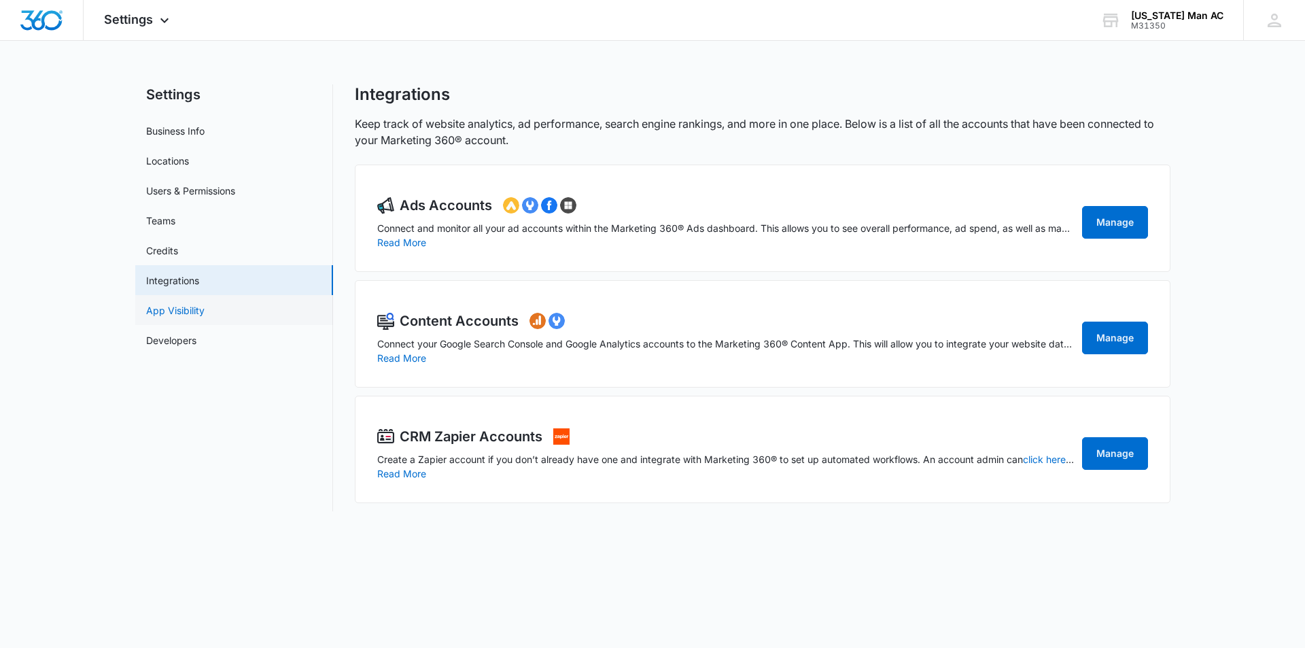
click at [171, 310] on link "App Visibility" at bounding box center [175, 310] width 58 height 14
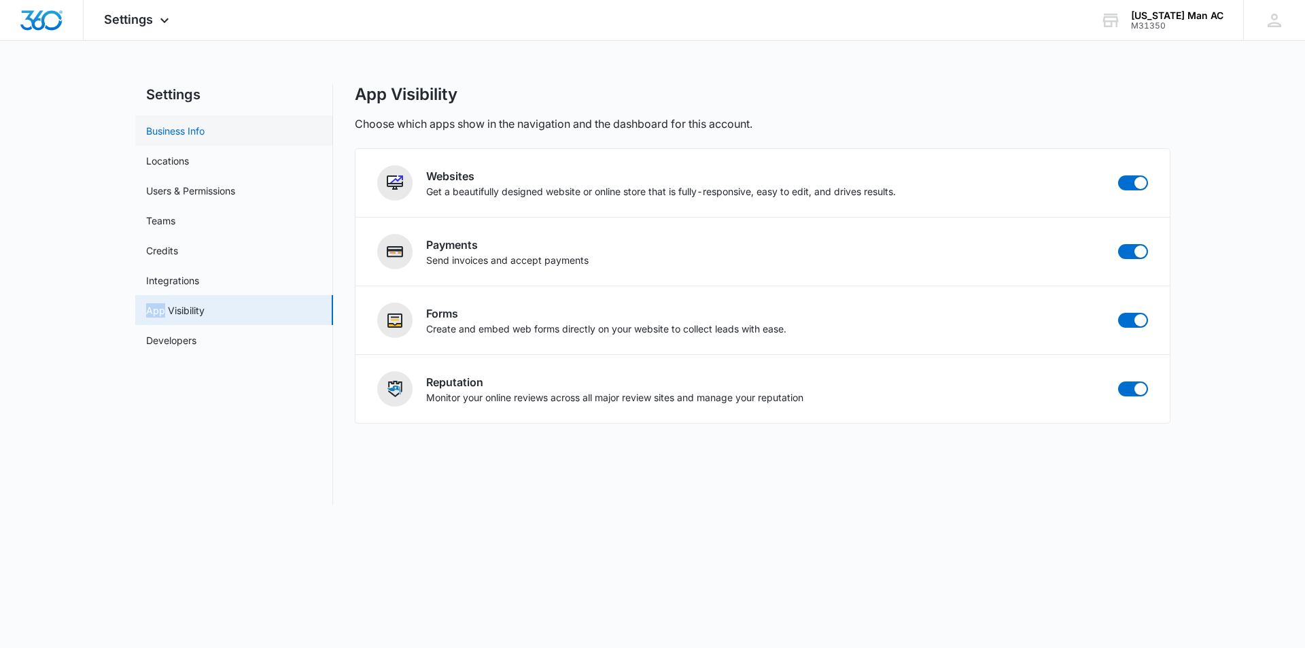
click at [183, 132] on link "Business Info" at bounding box center [175, 131] width 58 height 14
select select "3"
select select "US"
select select "America/New_York"
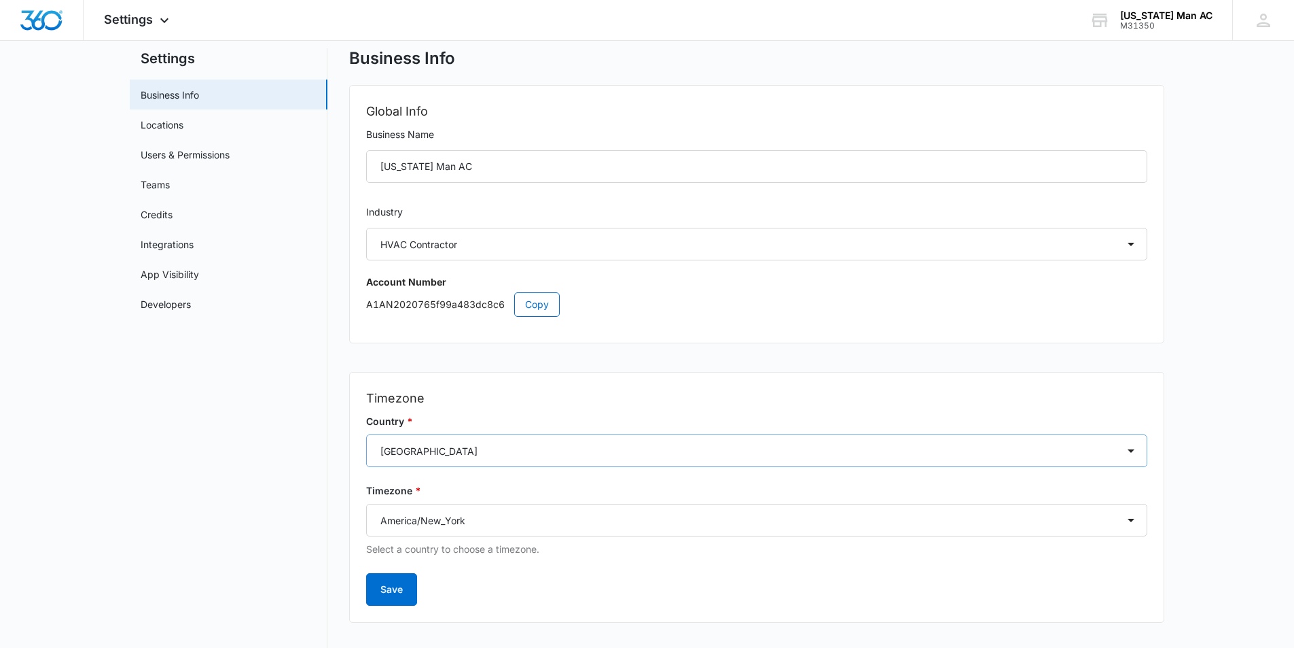
scroll to position [56, 0]
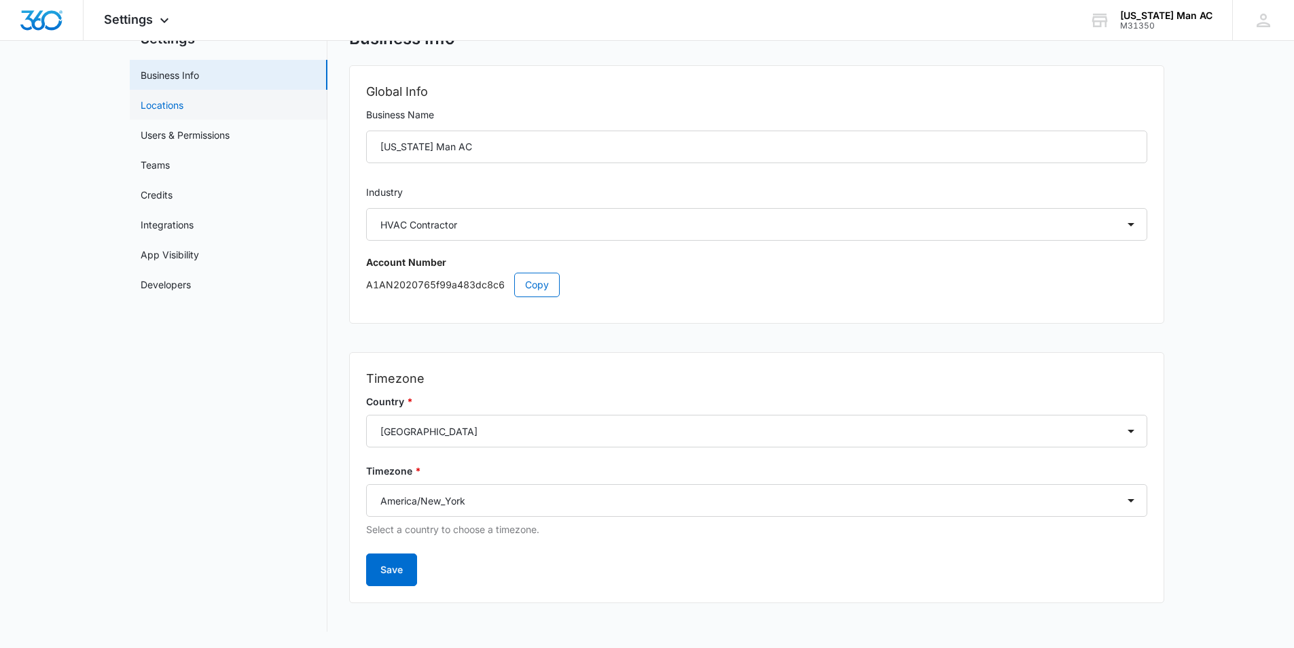
click at [183, 100] on link "Locations" at bounding box center [162, 105] width 43 height 14
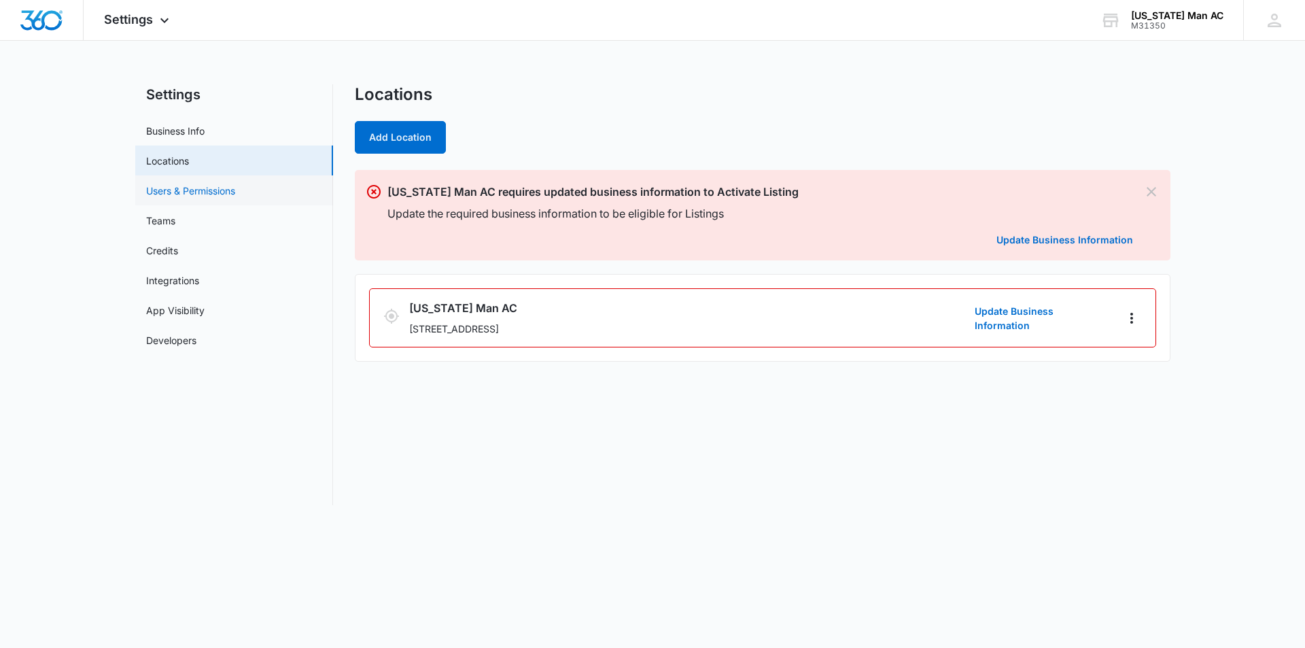
click at [183, 192] on link "Users & Permissions" at bounding box center [190, 190] width 89 height 14
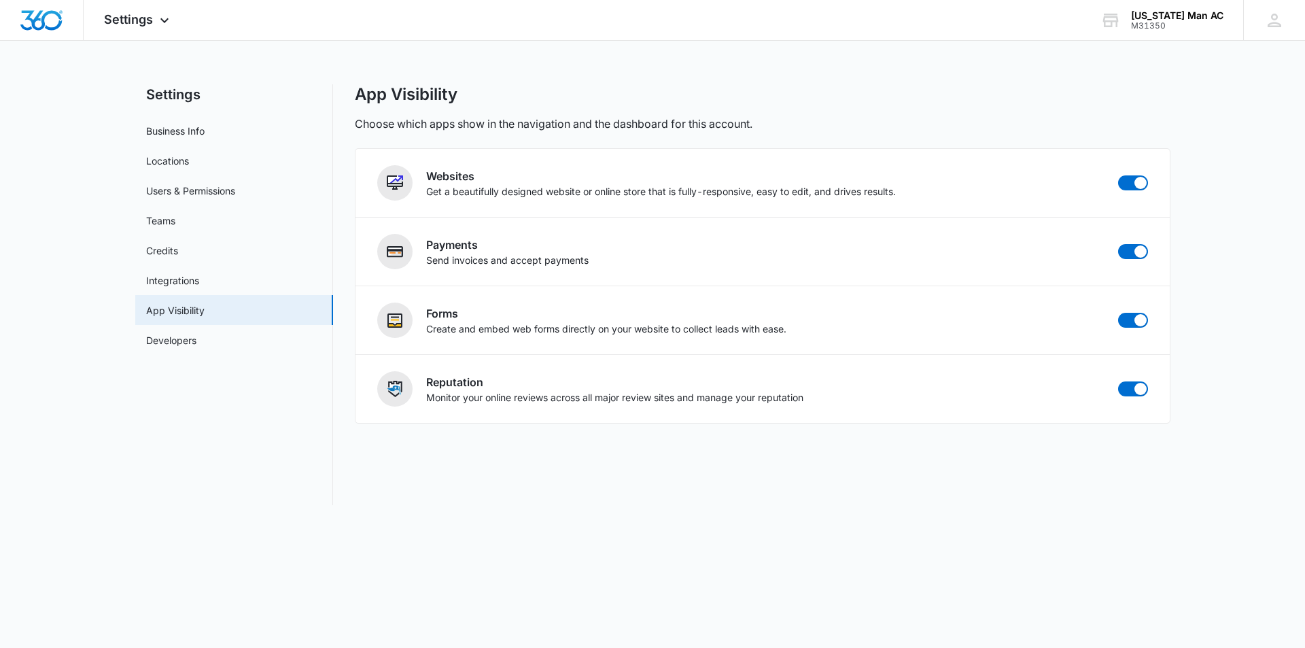
click at [239, 472] on nav "Settings Business Info Locations Users & Permissions Teams Credits Integrations…" at bounding box center [234, 294] width 198 height 421
click at [141, 22] on span "Settings" at bounding box center [128, 19] width 49 height 14
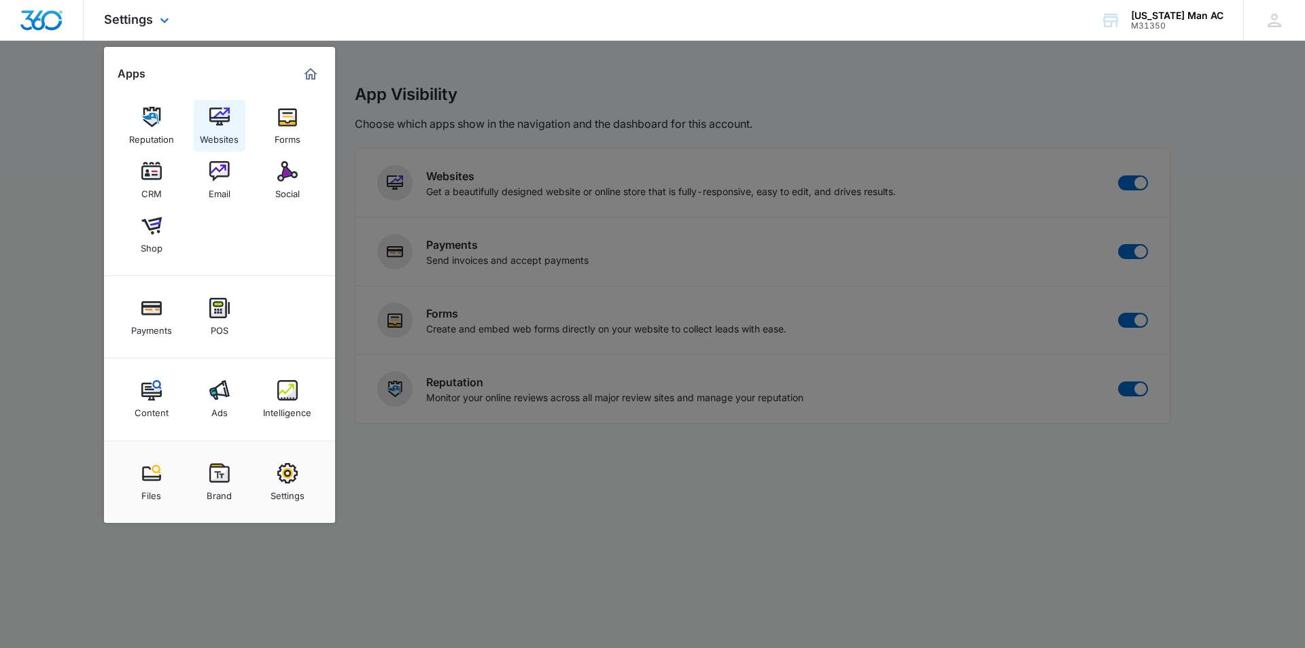
click at [223, 121] on img at bounding box center [219, 117] width 20 height 20
